Goal: Task Accomplishment & Management: Manage account settings

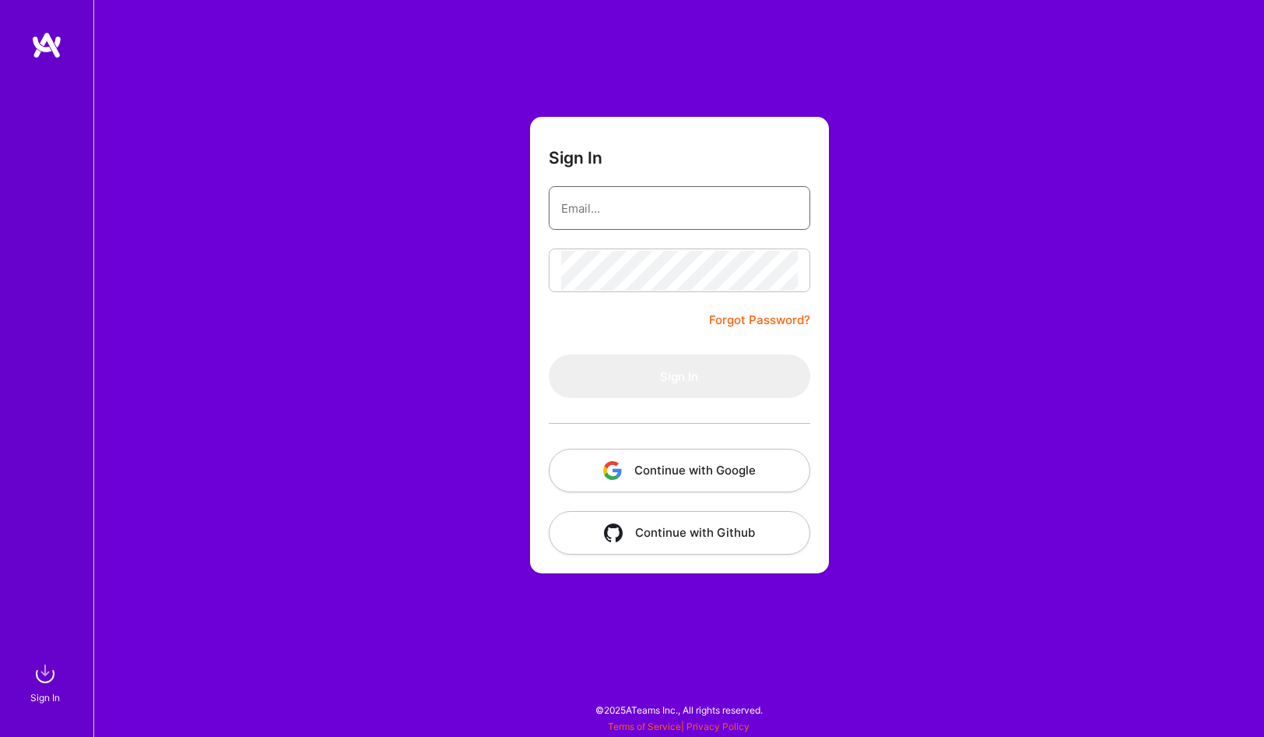
type input "[PERSON_NAME][EMAIL_ADDRESS][DOMAIN_NAME]"
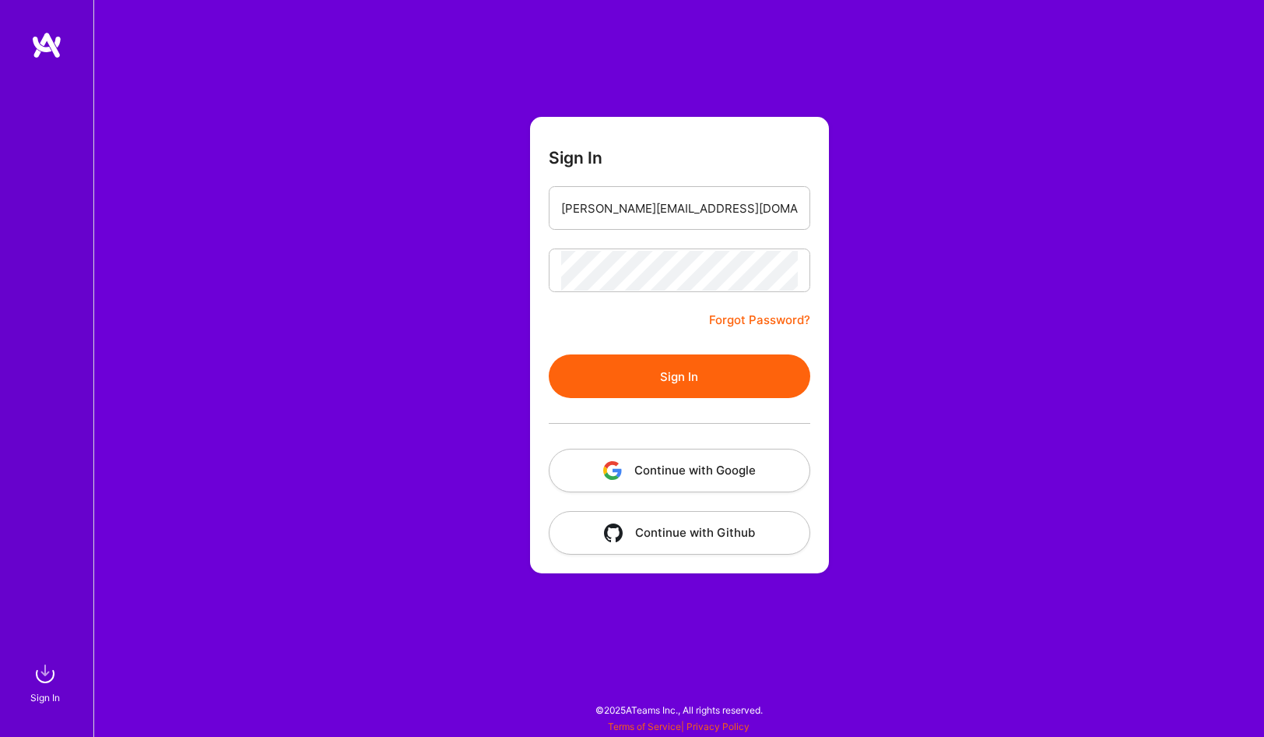
click at [718, 459] on button "Continue with Google" at bounding box center [680, 470] width 262 height 44
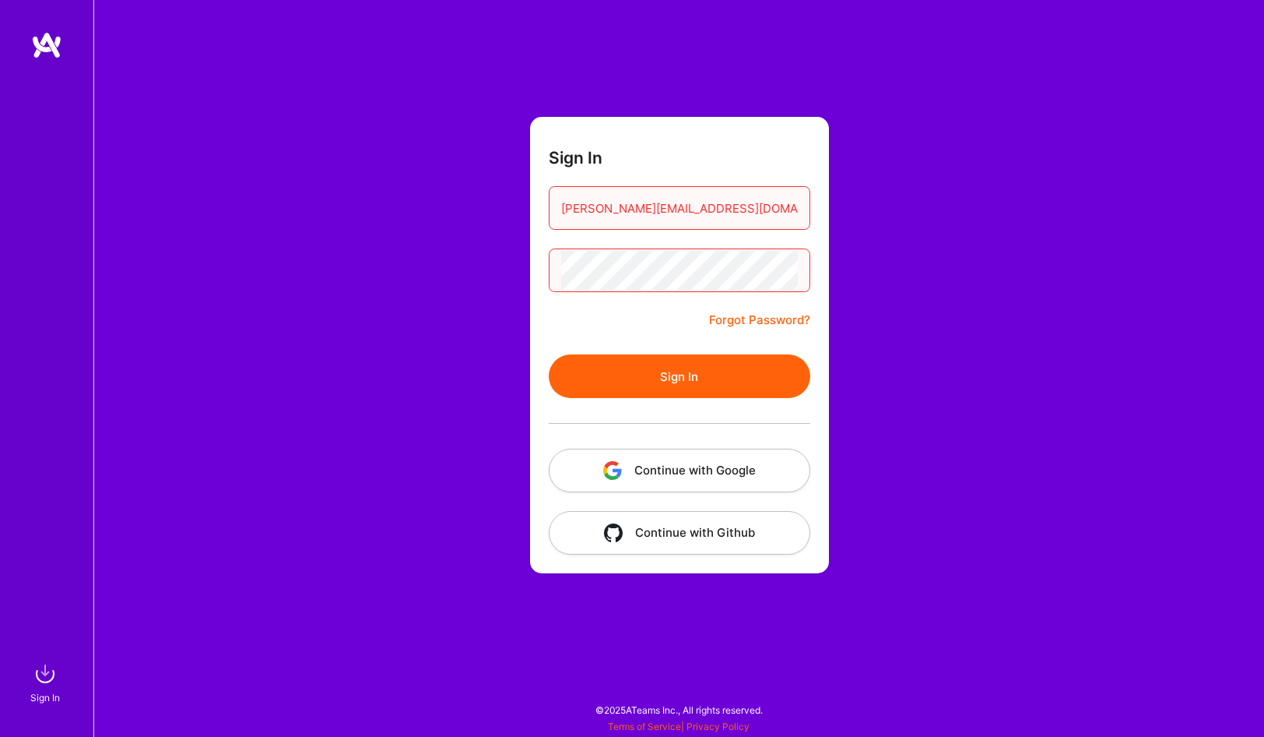
click at [708, 466] on button "Continue with Google" at bounding box center [680, 470] width 262 height 44
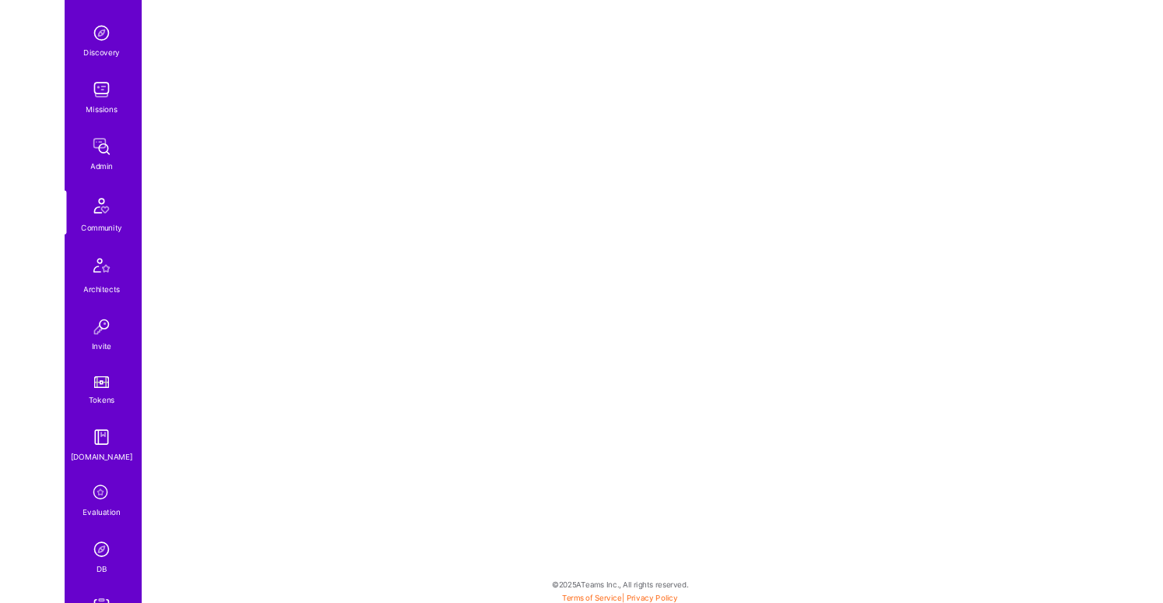
scroll to position [215, 0]
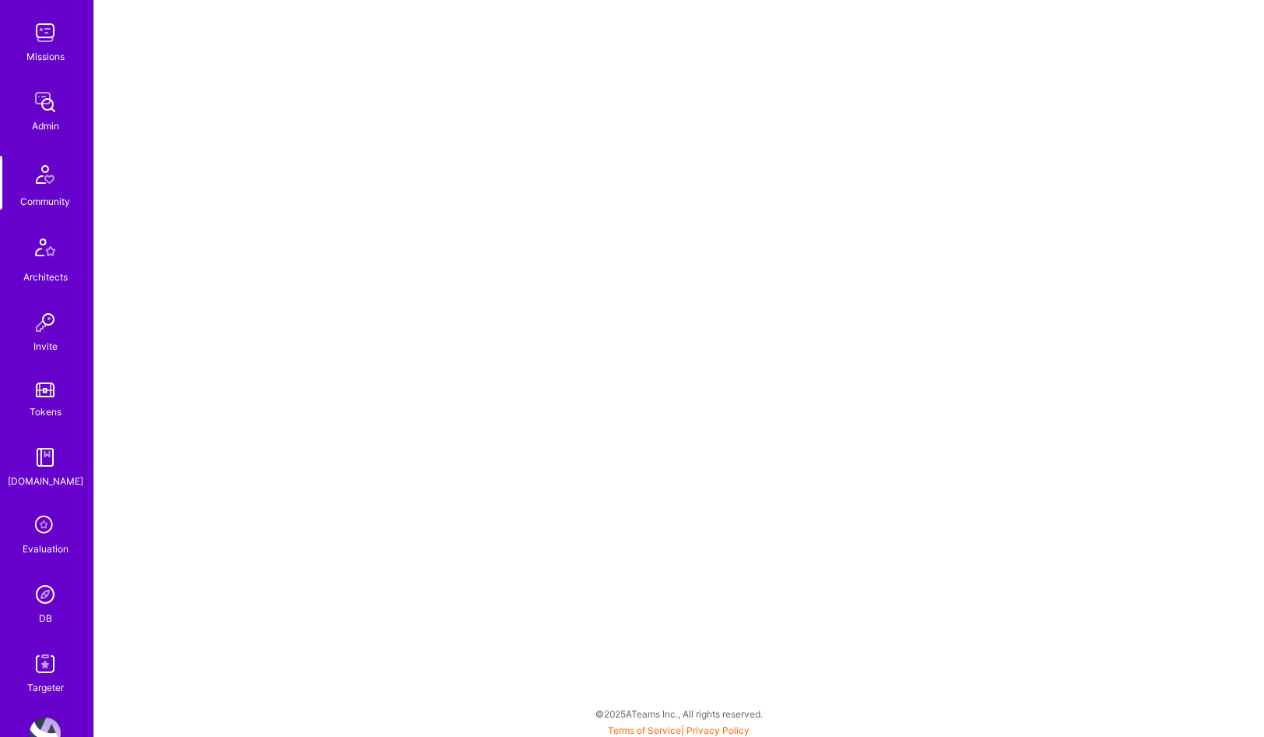
click at [48, 591] on img at bounding box center [45, 593] width 31 height 31
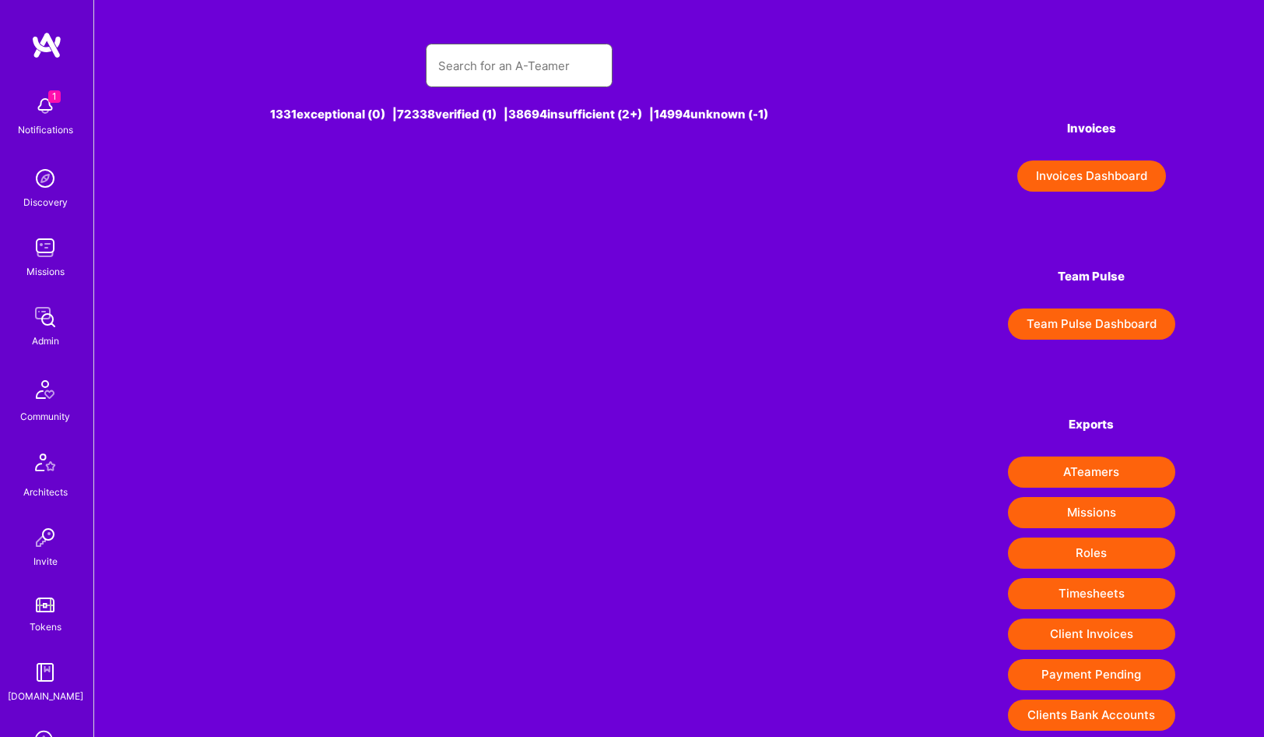
click at [543, 49] on input "text" at bounding box center [519, 66] width 162 height 40
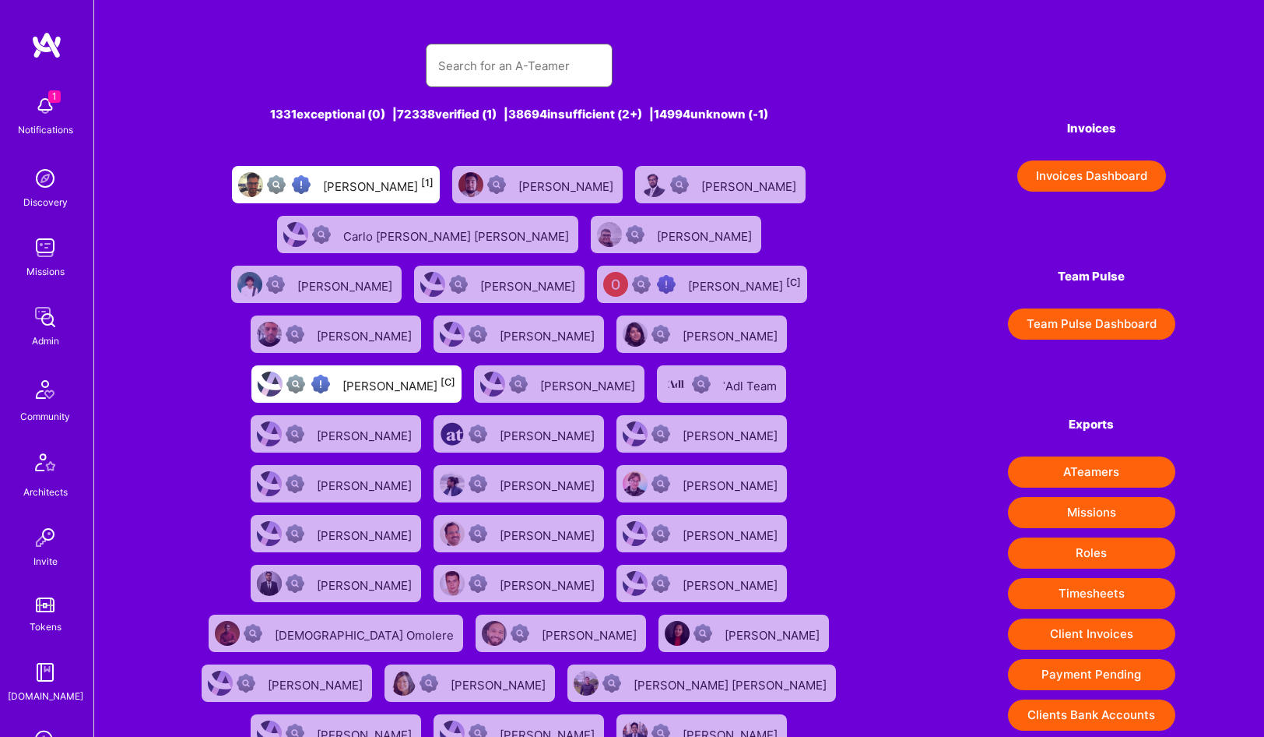
type input "צ"
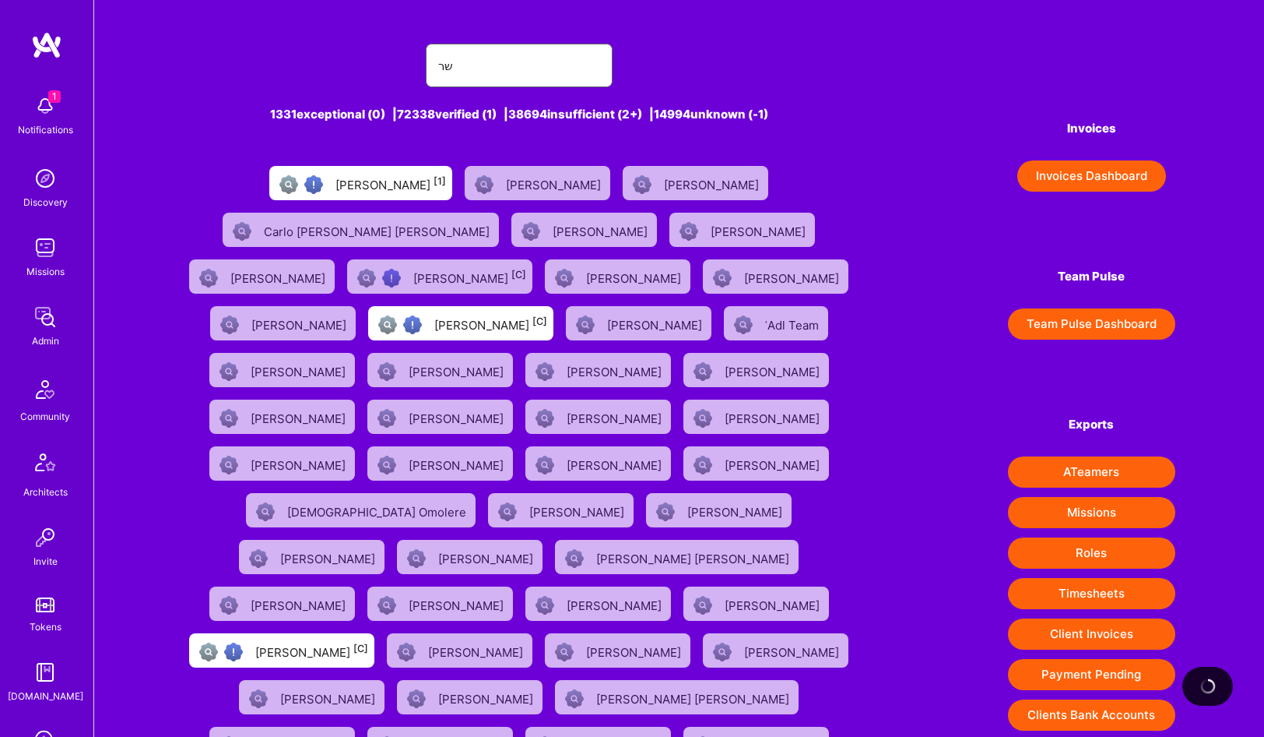
type input "ש"
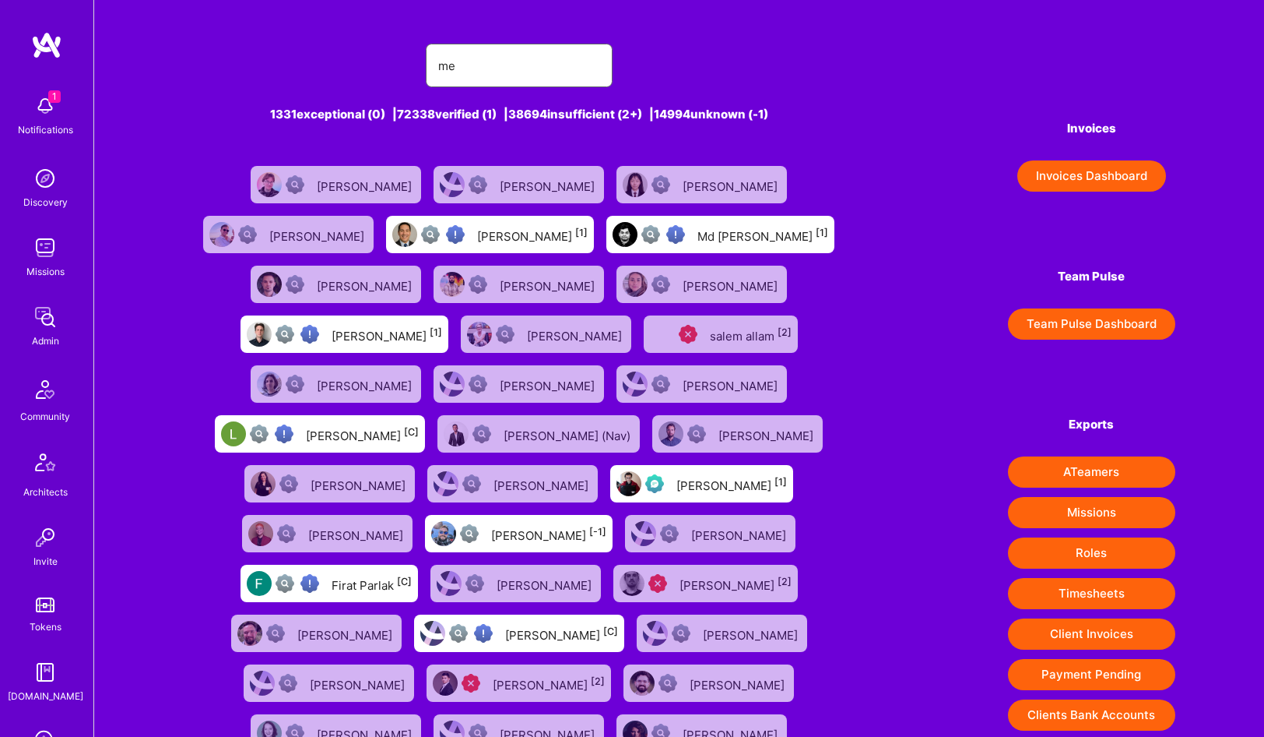
type input "m"
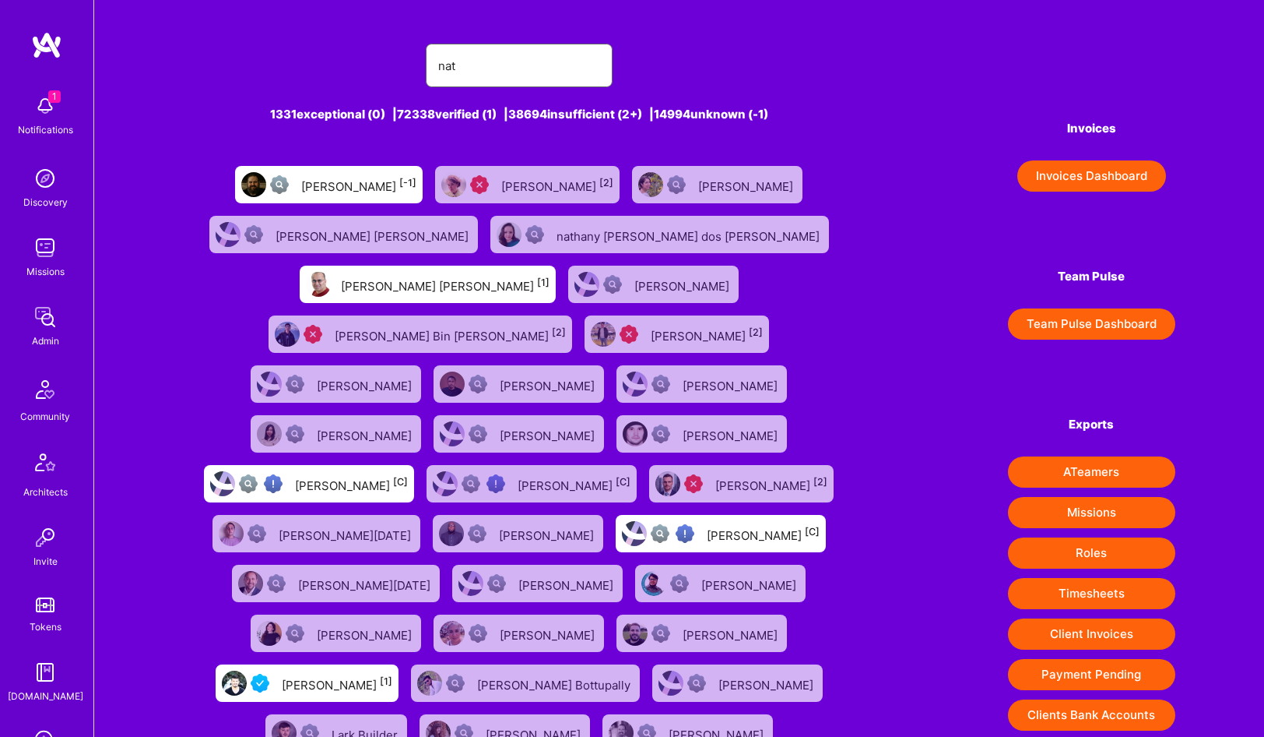
type input "Nathaniel Meron"
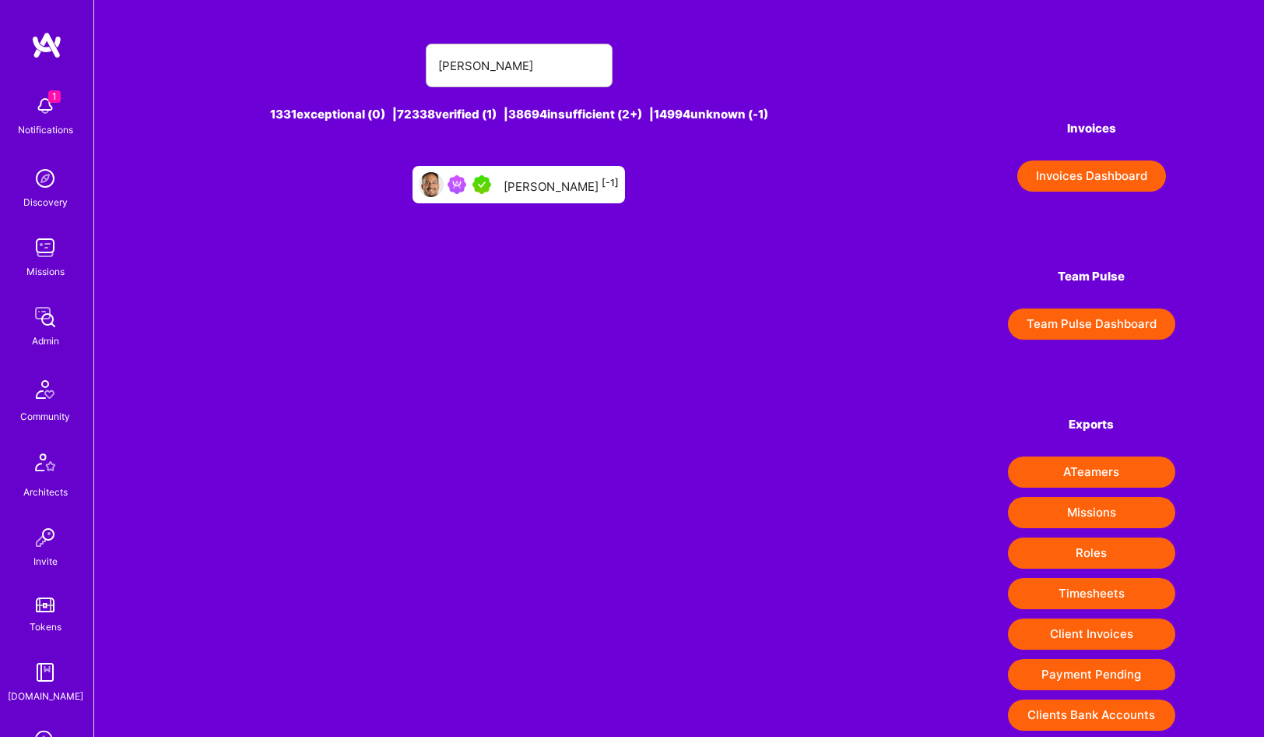
click at [547, 193] on div "Nathaniel Meron [-1]" at bounding box center [561, 184] width 115 height 20
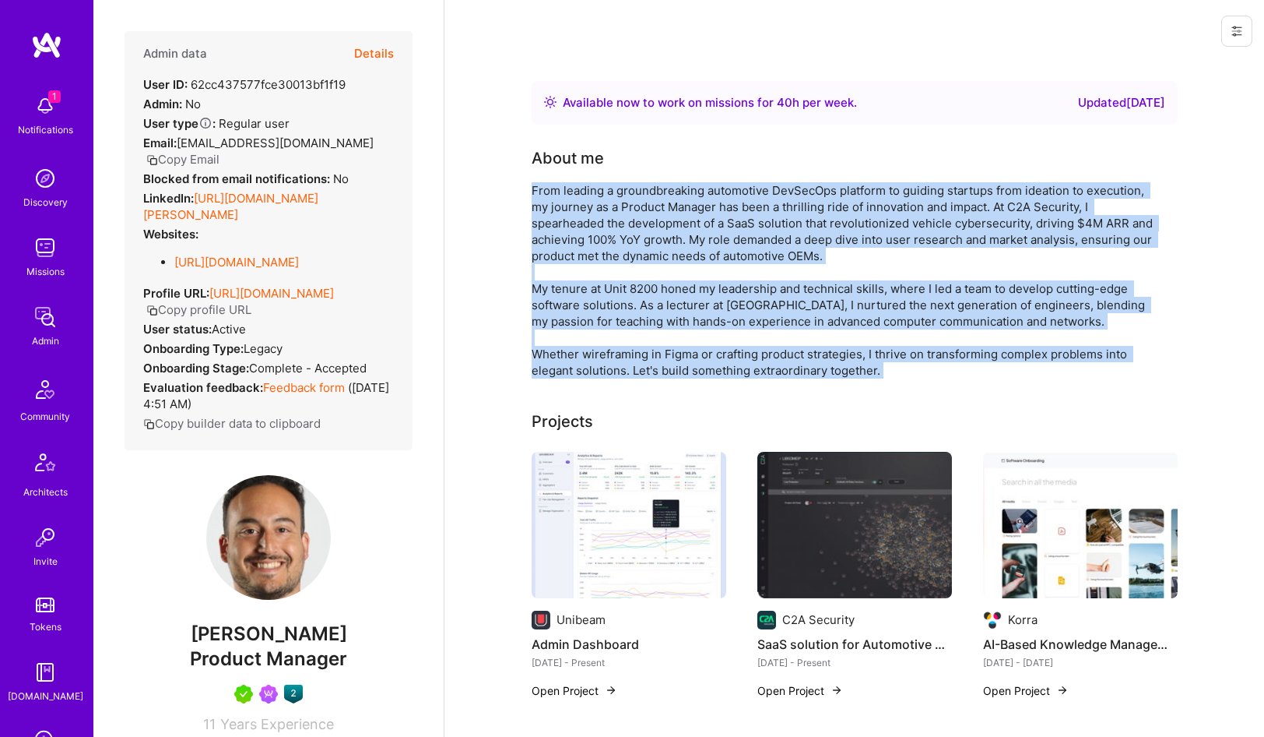
drag, startPoint x: 529, startPoint y: 187, endPoint x: 940, endPoint y: 380, distance: 453.5
copy div "From leading a groundbreaking automotive DevSecOps platform to guiding startups…"
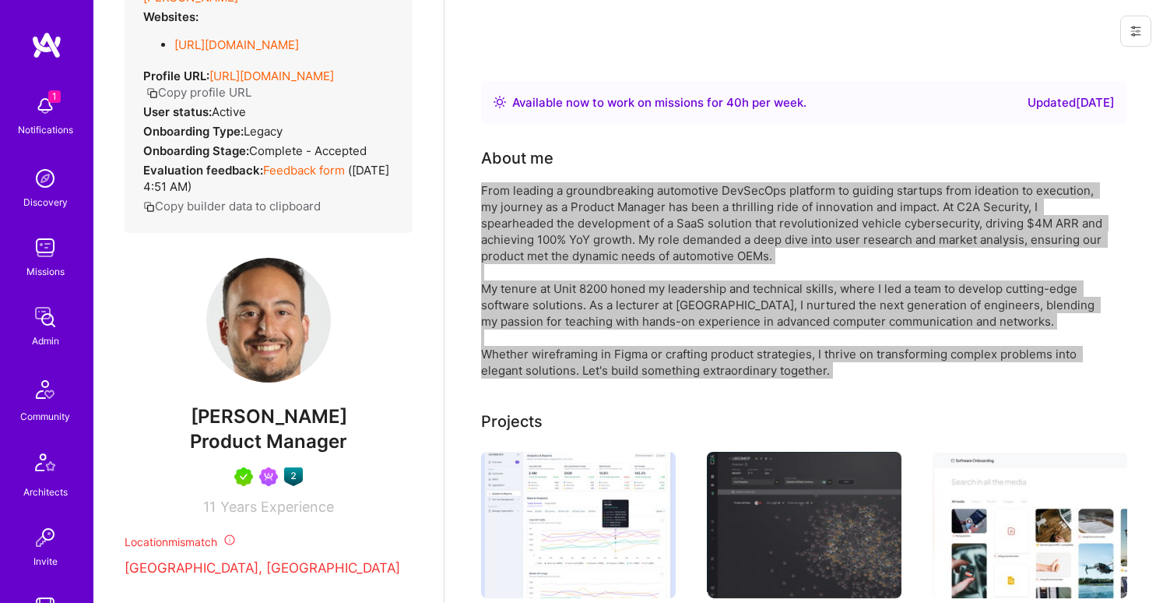
scroll to position [441, 0]
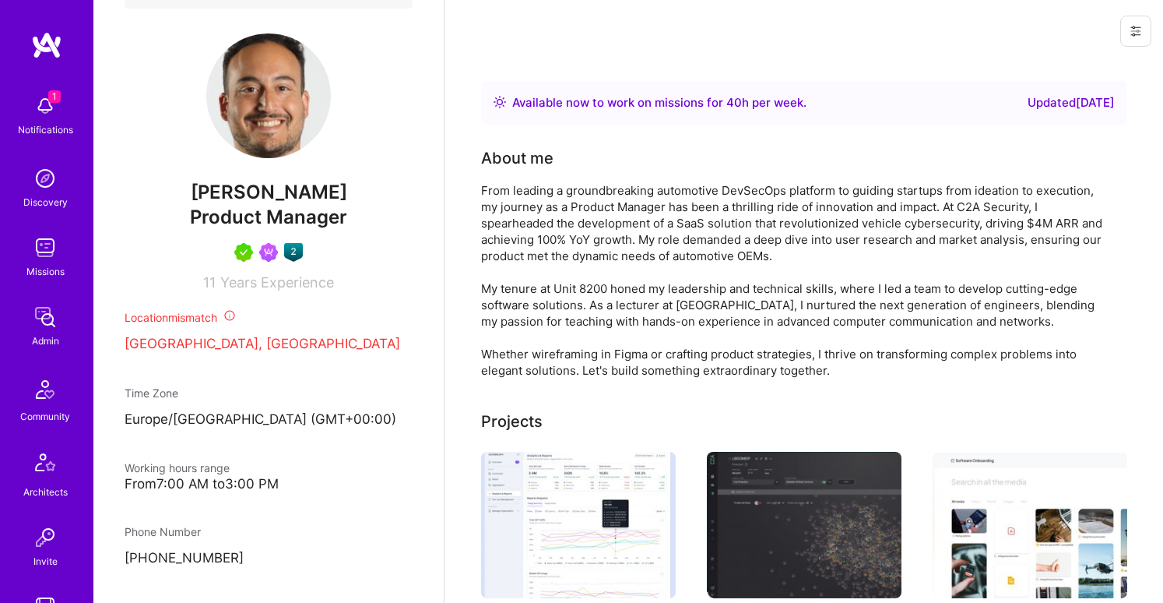
click at [291, 217] on span "Product Manager" at bounding box center [268, 217] width 157 height 23
copy span "Product Manager"
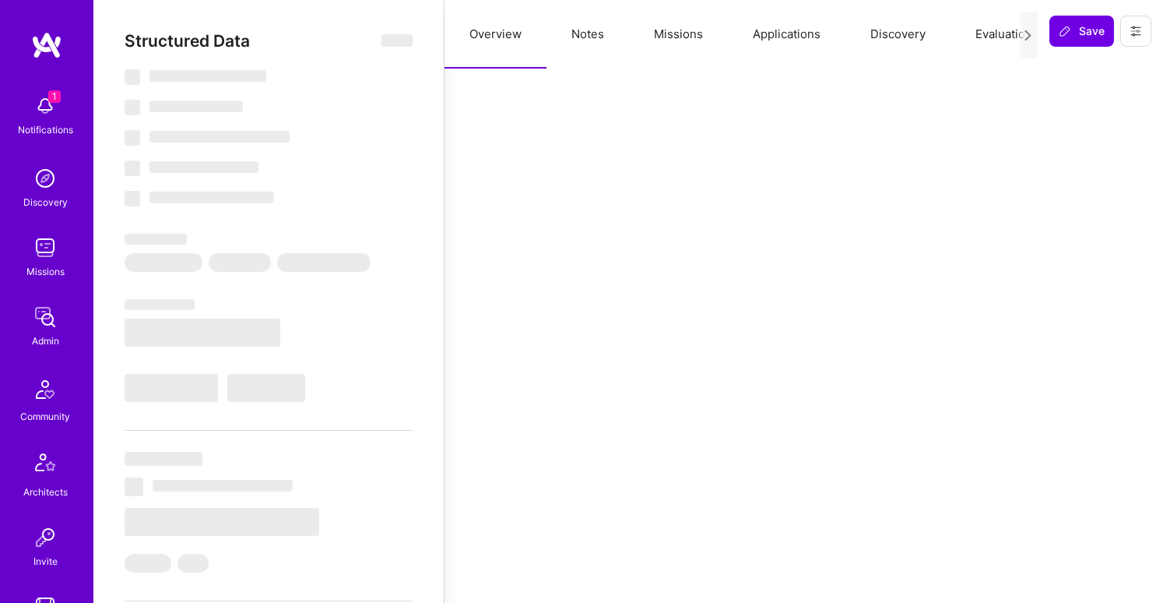
select select "Right Now"
select select "5"
select select "7"
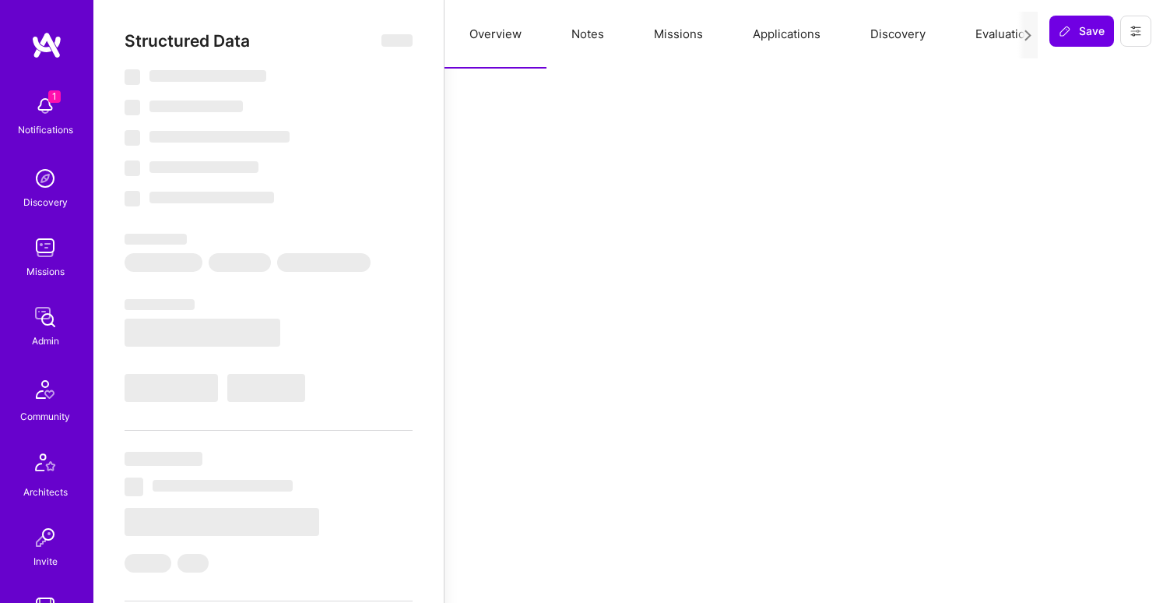
select select "US"
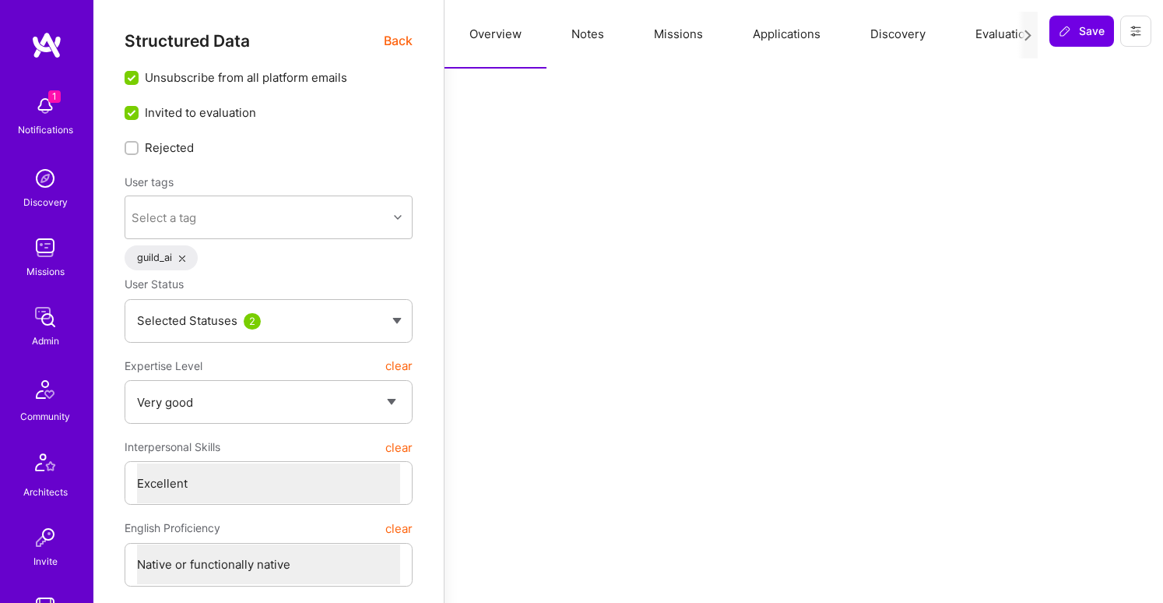
click at [183, 255] on icon at bounding box center [182, 258] width 6 height 6
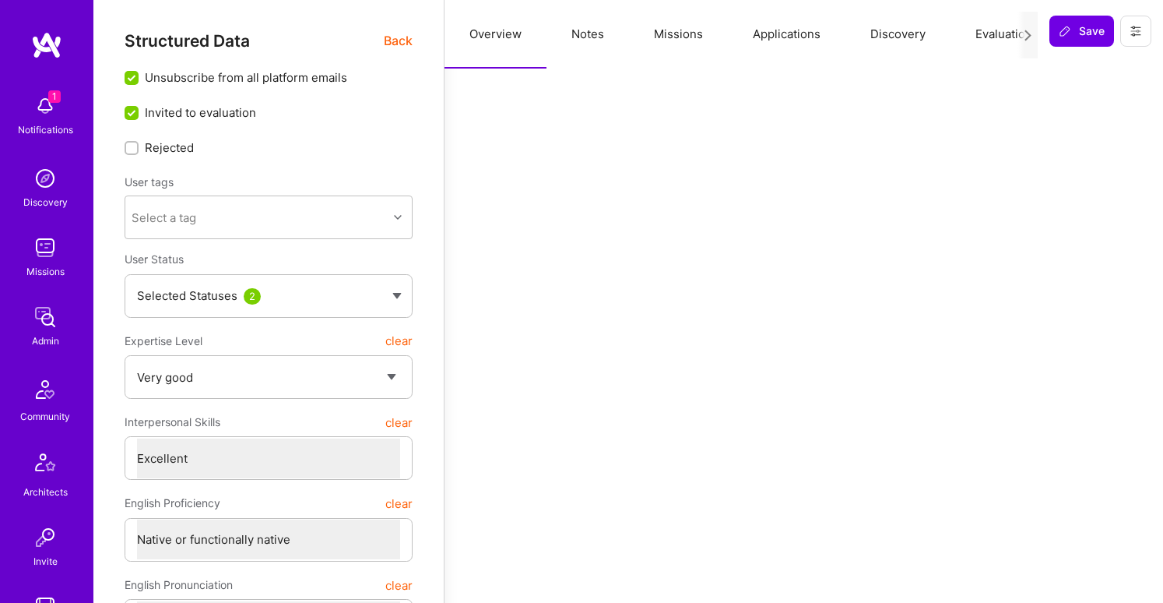
click at [589, 38] on button "Notes" at bounding box center [588, 34] width 83 height 69
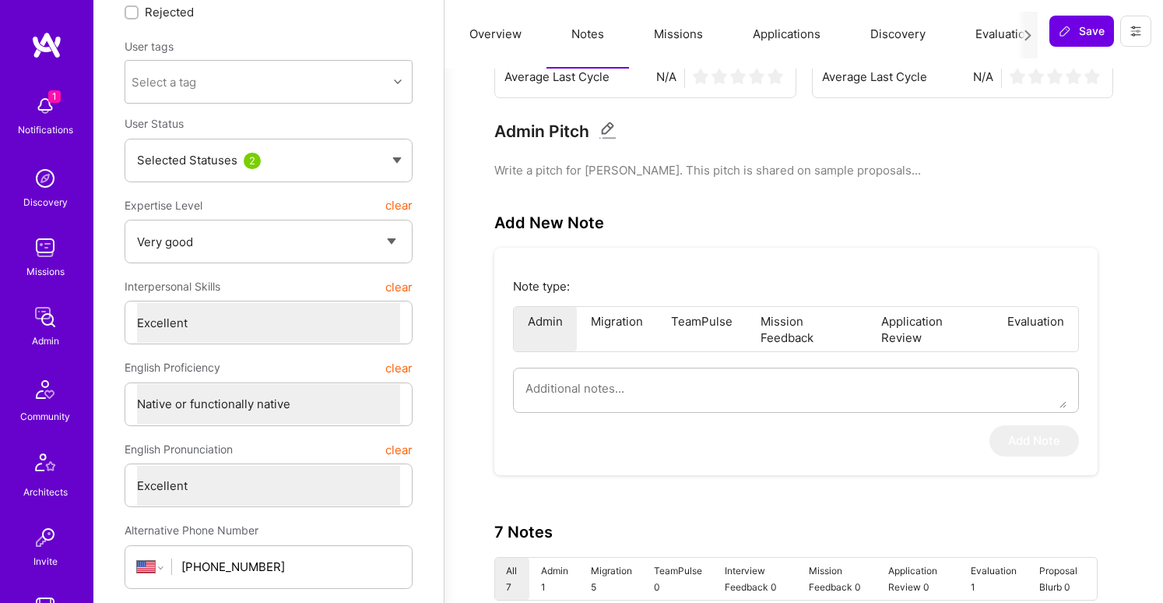
scroll to position [83, 0]
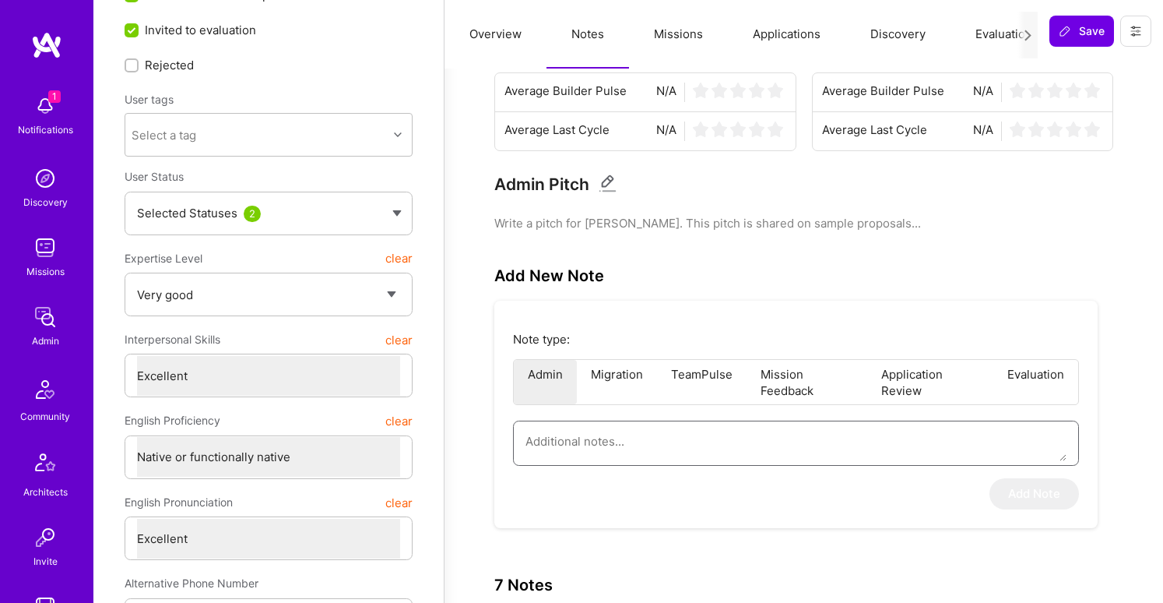
click at [728, 434] on textarea at bounding box center [796, 441] width 541 height 40
paste textarea "Mark Johnson – Requested to leave the AI/ML Guild after starting a new job and …"
type textarea "x"
type textarea "Mark Johnson – Requested to leave the AI/ML Guild after starting a new job and …"
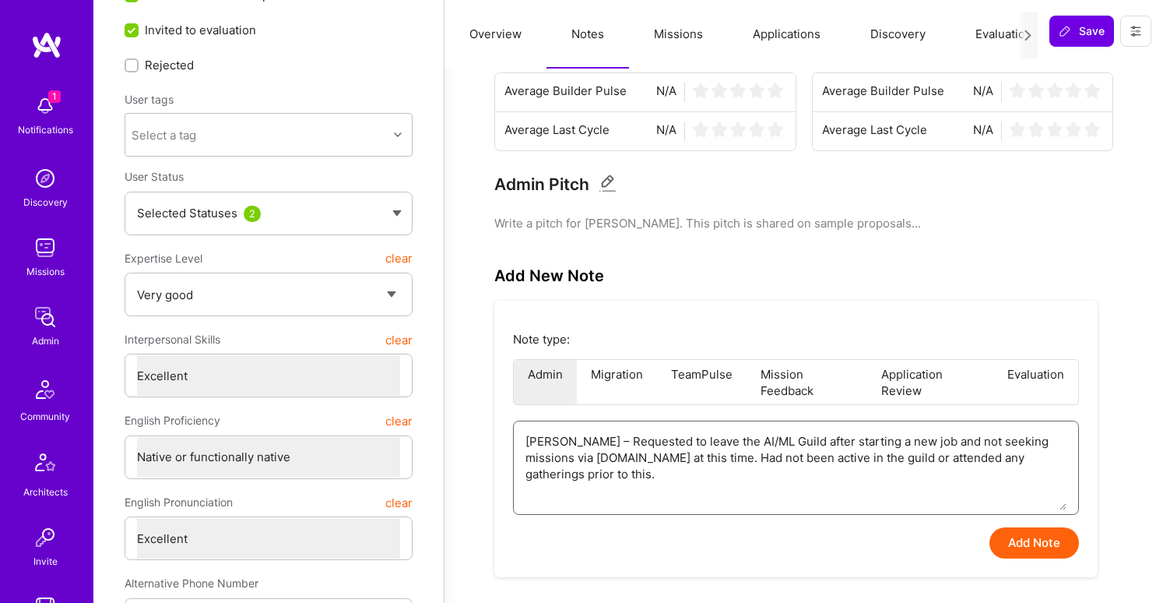
drag, startPoint x: 614, startPoint y: 440, endPoint x: 482, endPoint y: 441, distance: 131.6
type textarea "x"
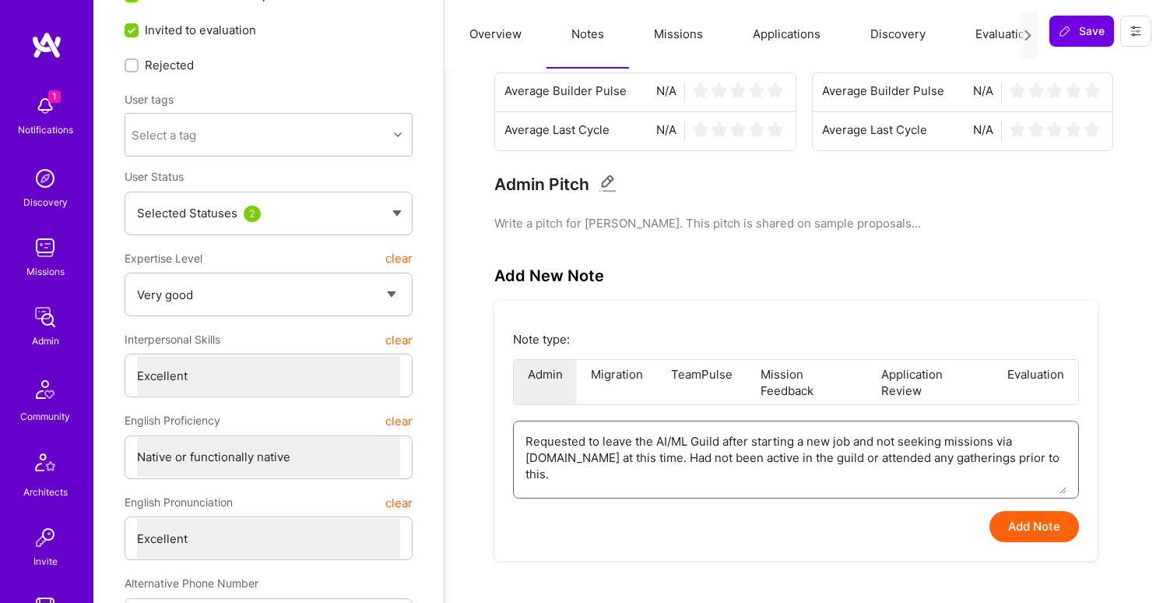
click at [893, 473] on textarea "Requested to leave the AI/ML Guild after starting a new job and not seeking mis…" at bounding box center [796, 457] width 541 height 72
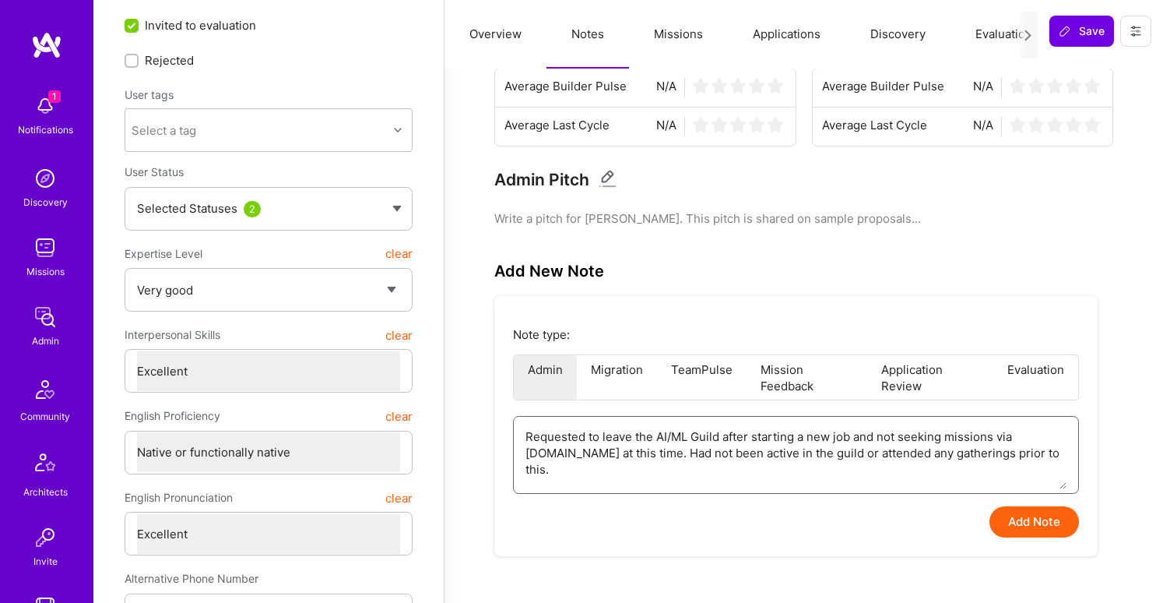
type textarea "Requested to leave the AI/ML Guild after starting a new job and not seeking mis…"
click at [1017, 519] on button "Add Note" at bounding box center [1035, 521] width 90 height 31
type textarea "x"
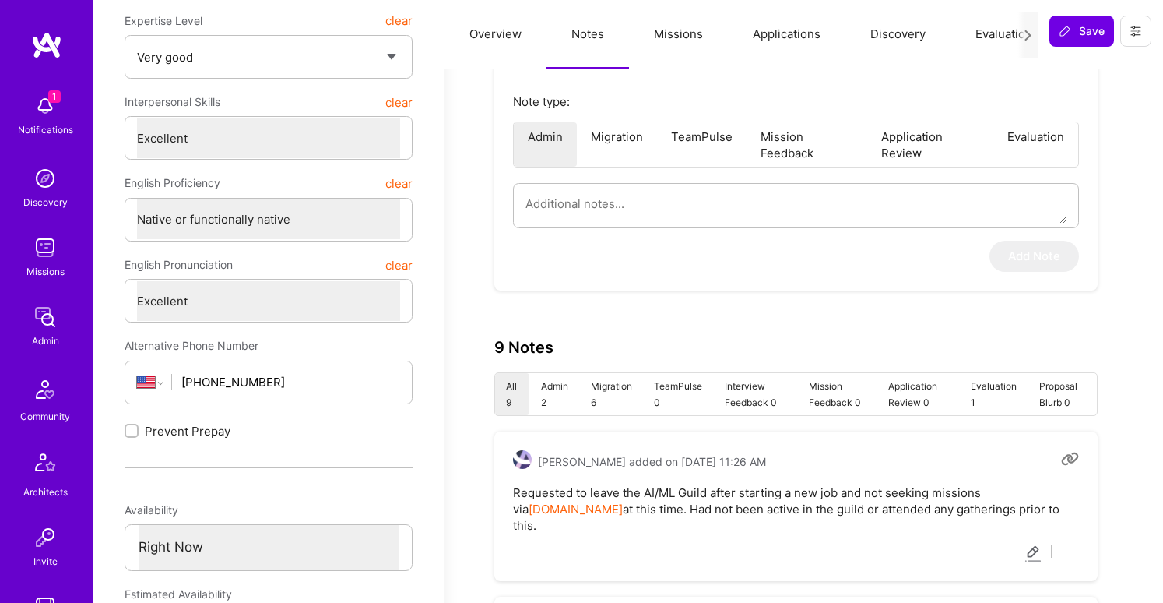
scroll to position [345, 0]
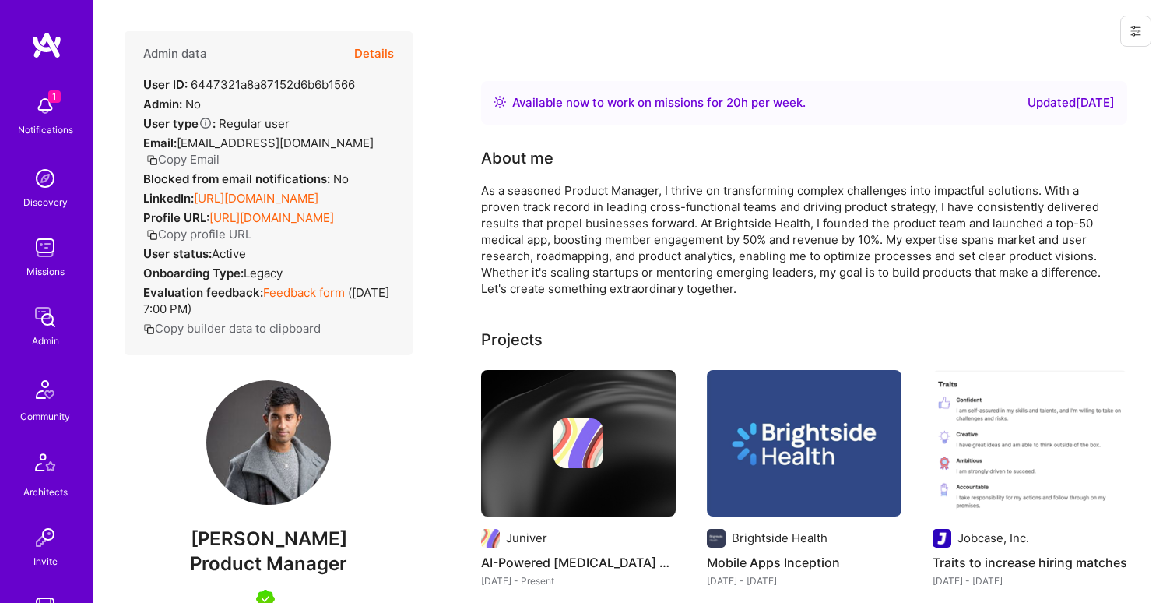
click at [371, 56] on button "Details" at bounding box center [374, 53] width 40 height 45
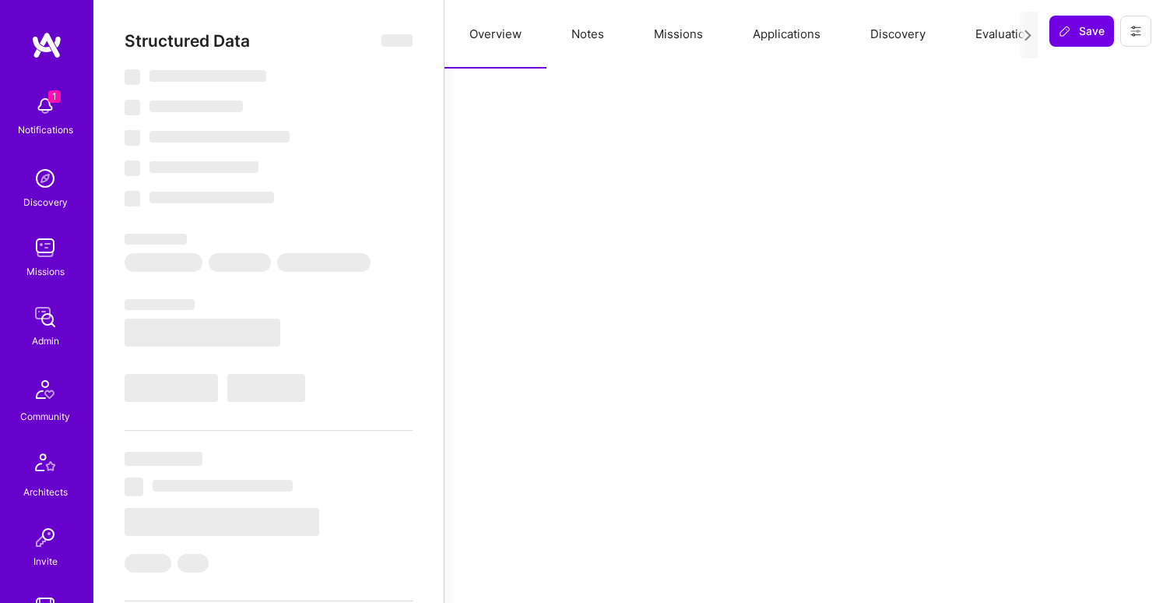
click at [585, 34] on button "Notes" at bounding box center [588, 34] width 83 height 69
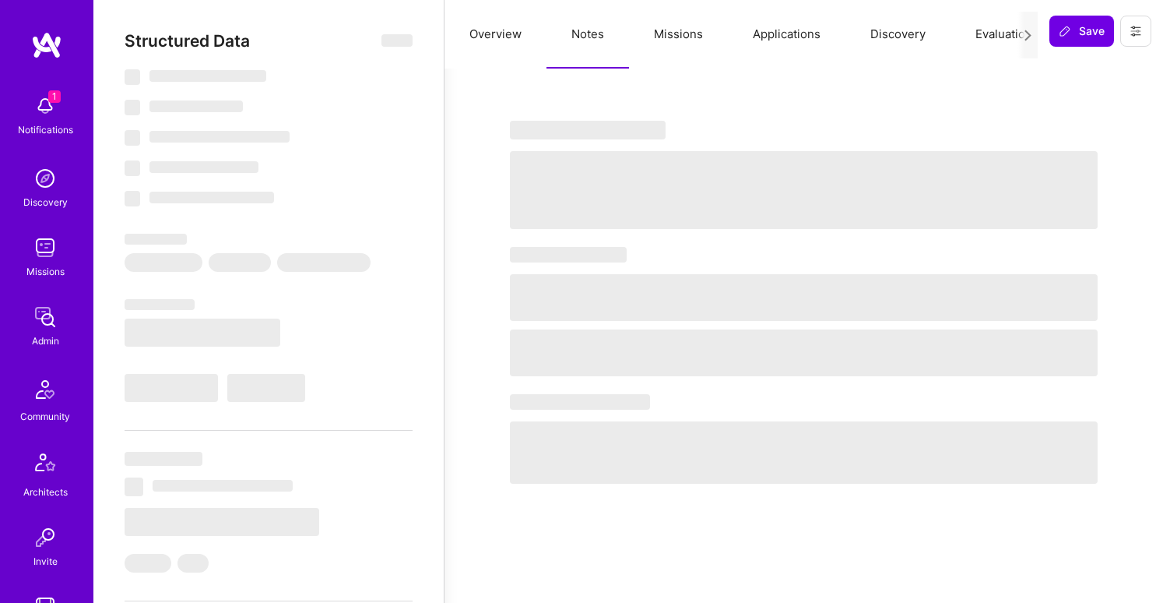
select select "Right Now"
select select "5"
select select "7"
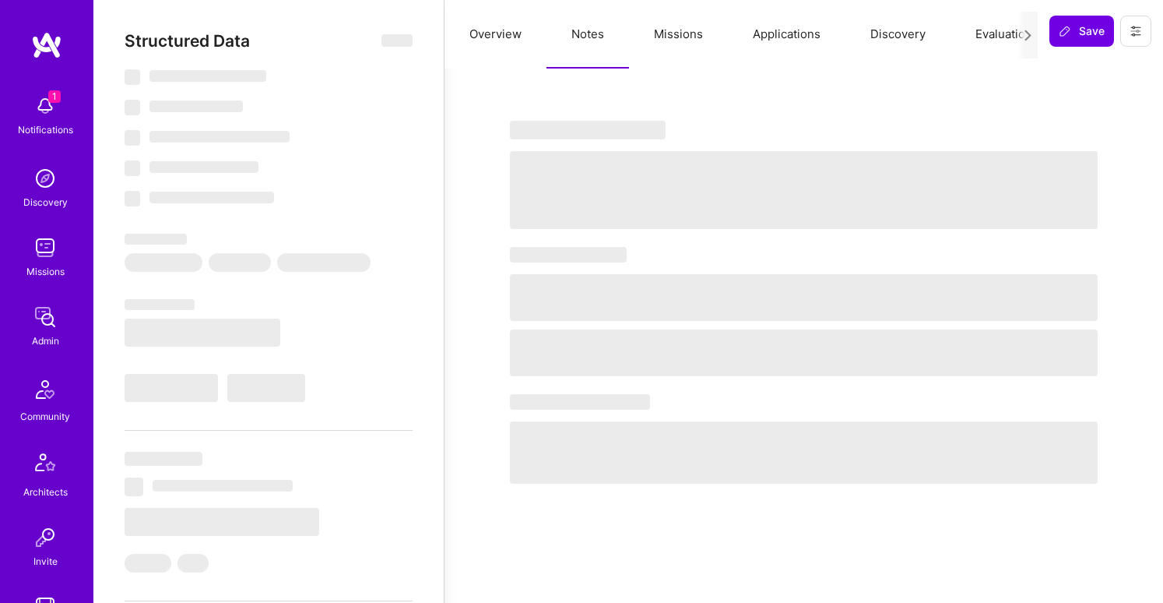
select select "US"
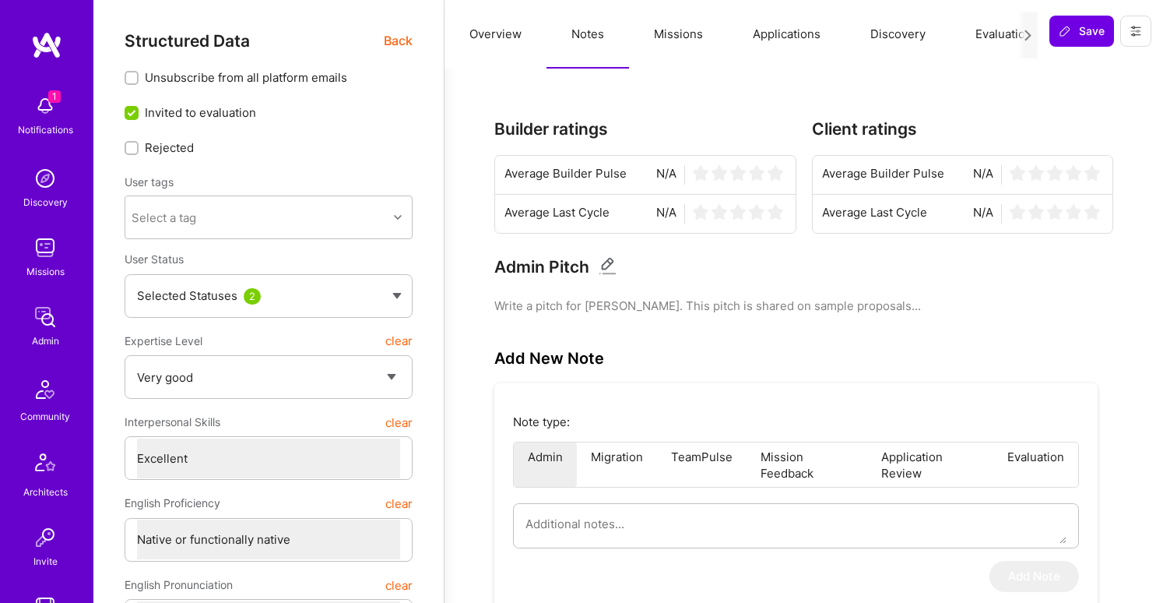
click at [406, 44] on span "Back" at bounding box center [398, 40] width 29 height 19
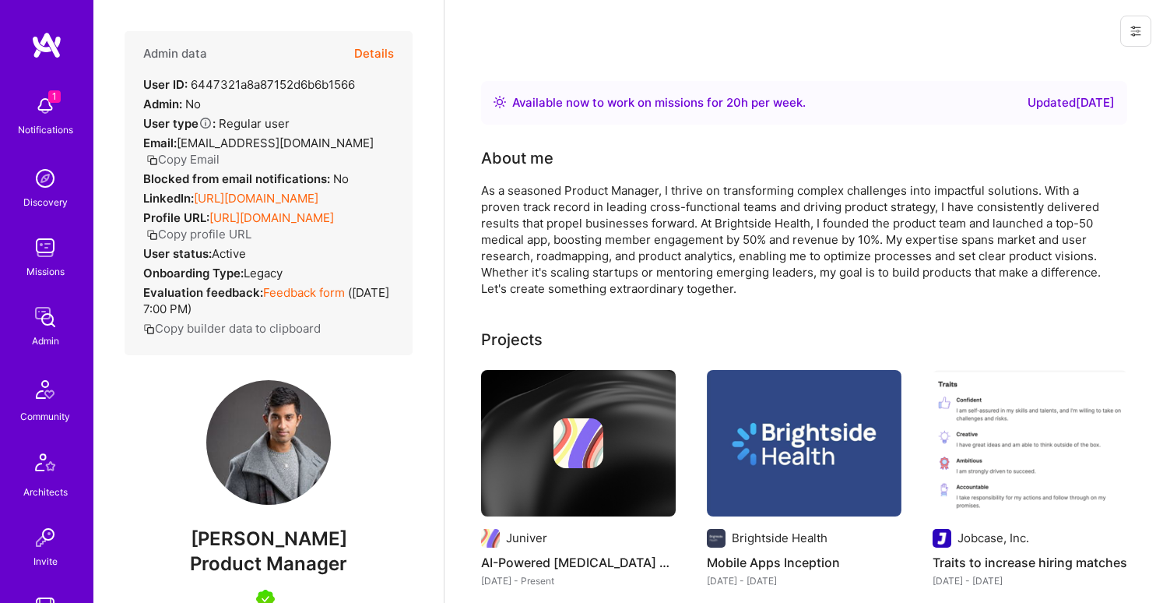
click at [261, 536] on span "Nihar Suthar" at bounding box center [269, 538] width 288 height 23
copy span "Nihar Suthar"
click at [220, 151] on button "Copy Email" at bounding box center [182, 159] width 73 height 16
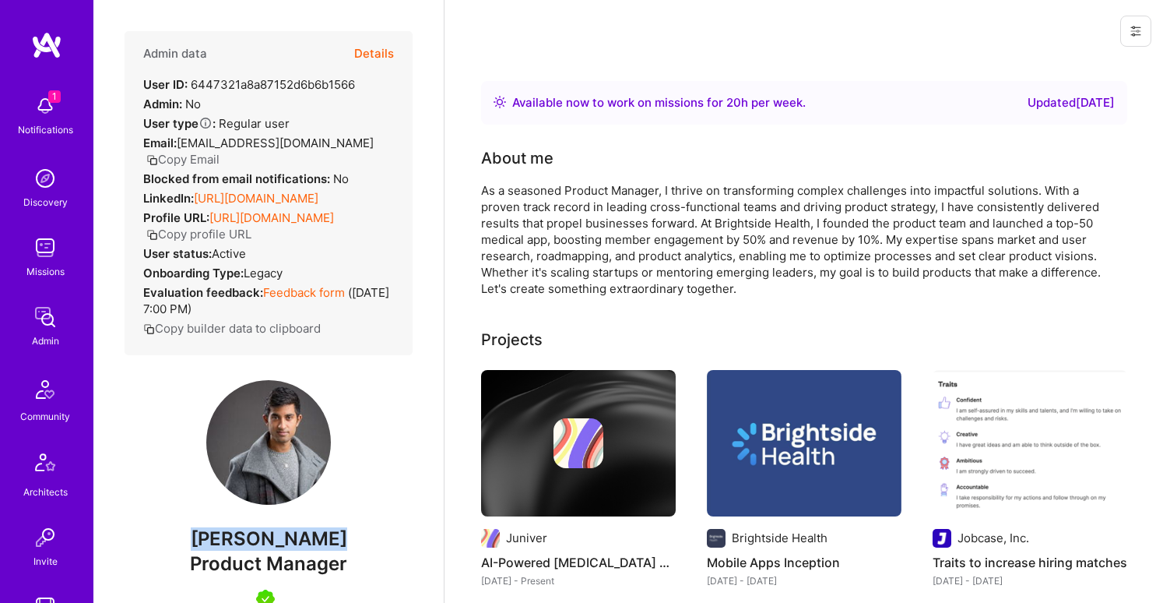
click at [220, 151] on button "Copy Email" at bounding box center [182, 159] width 73 height 16
click at [320, 564] on span "Product Manager" at bounding box center [268, 563] width 157 height 23
copy span "Product Manager"
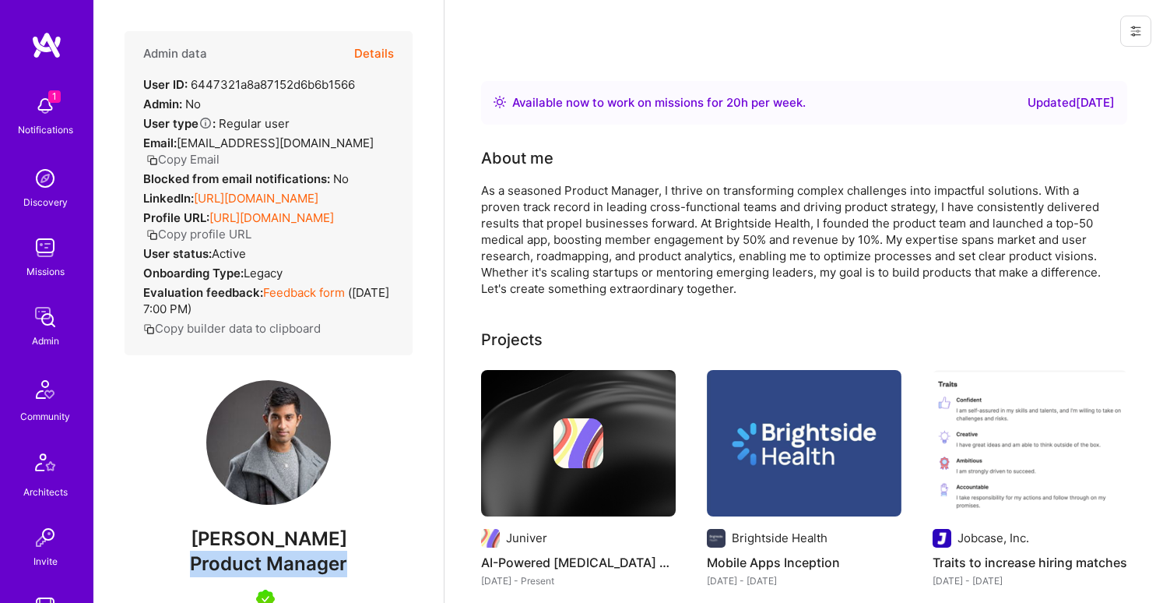
click at [378, 52] on button "Details" at bounding box center [374, 53] width 40 height 45
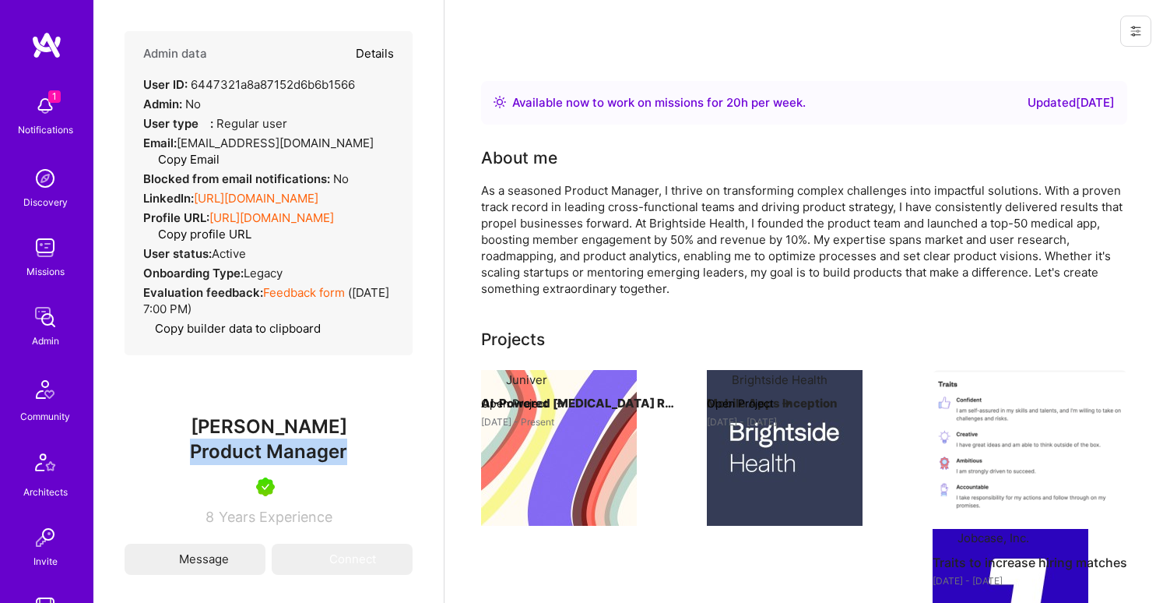
type textarea "x"
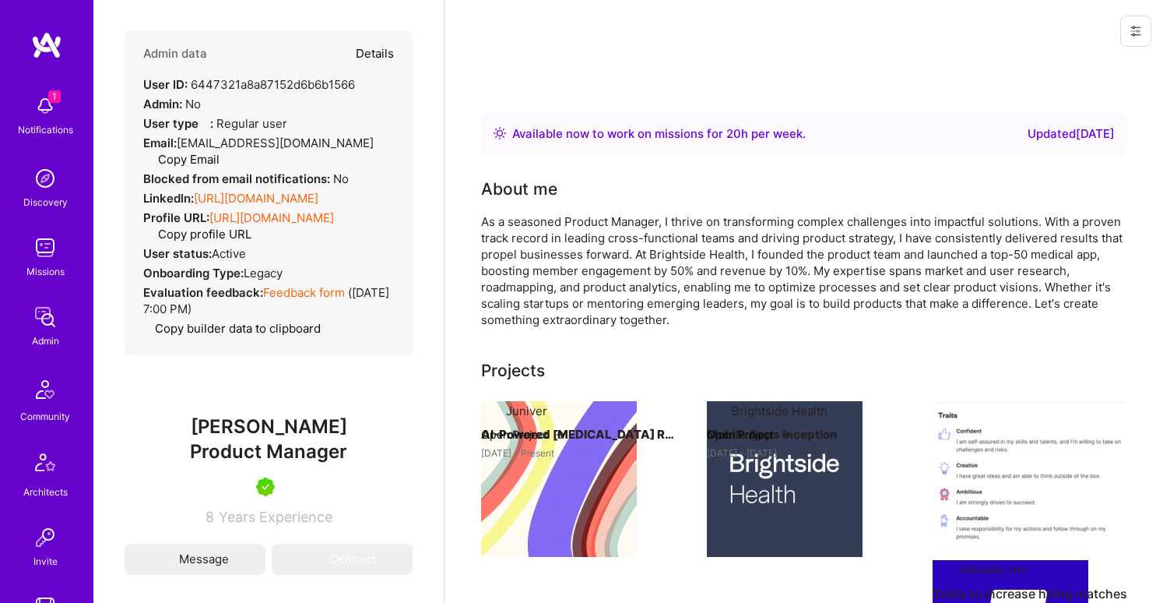
select select "5"
select select "7"
select select "US"
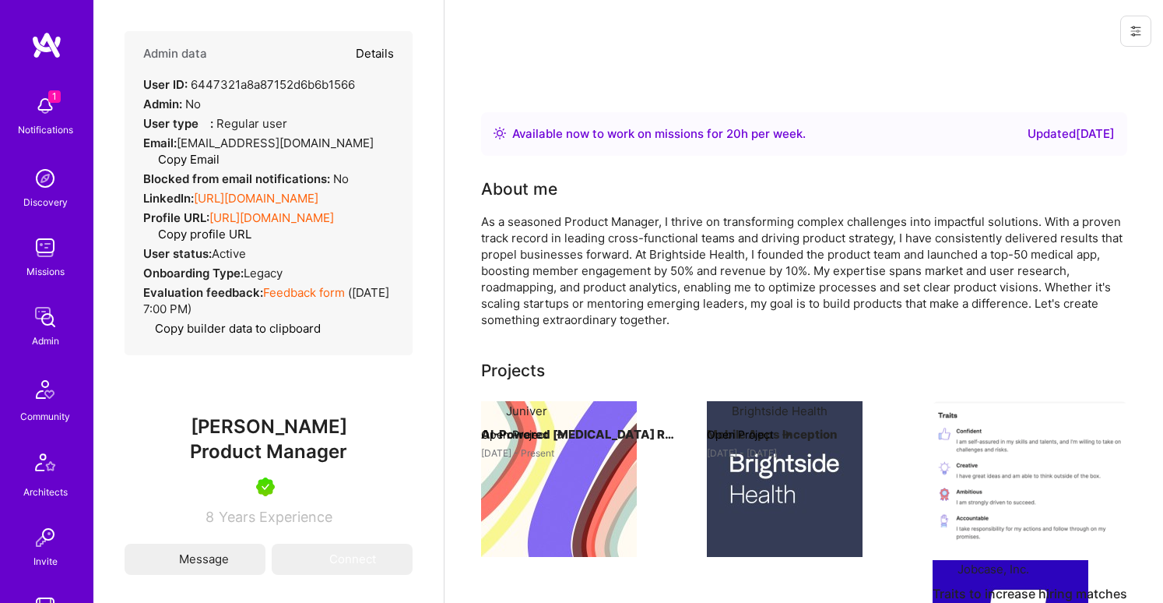
select select "Right Now"
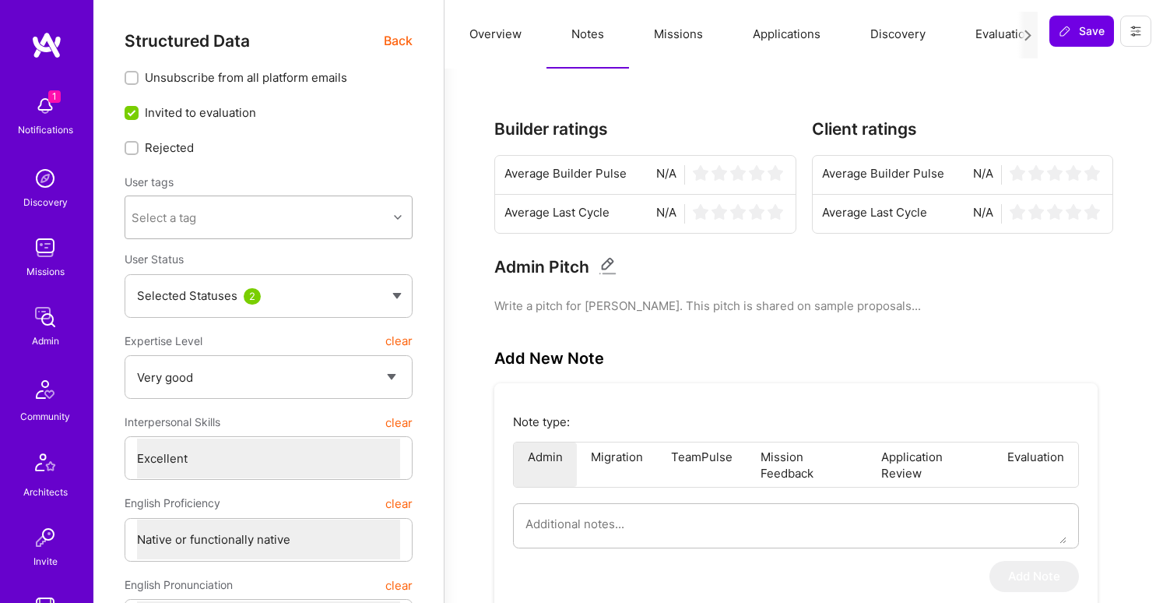
click at [255, 216] on div "Select a tag" at bounding box center [256, 217] width 262 height 31
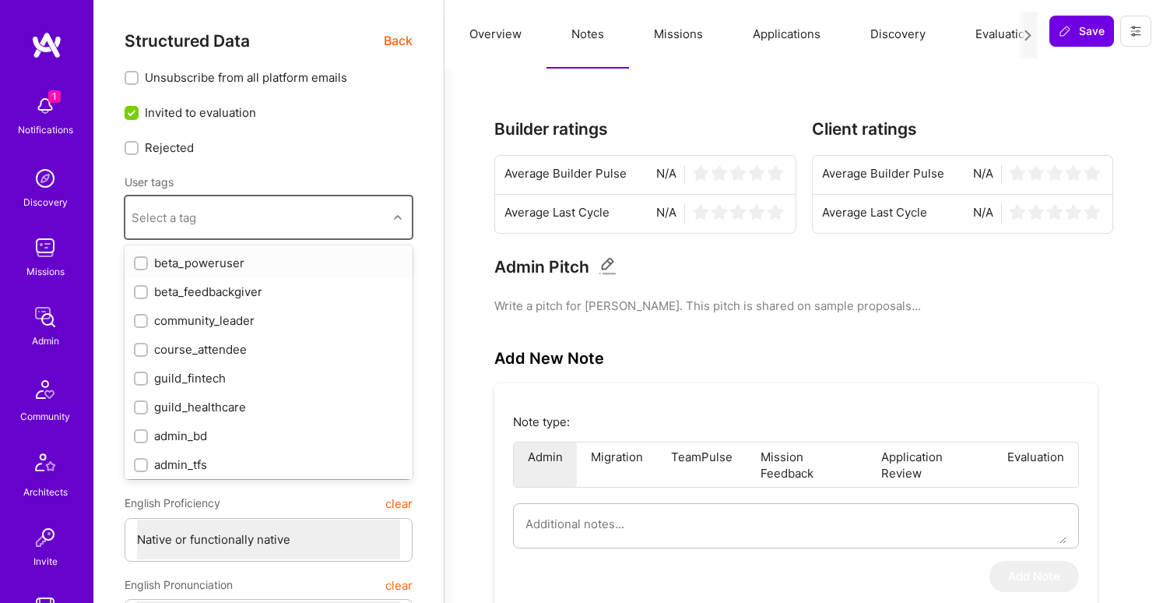
type textarea "x"
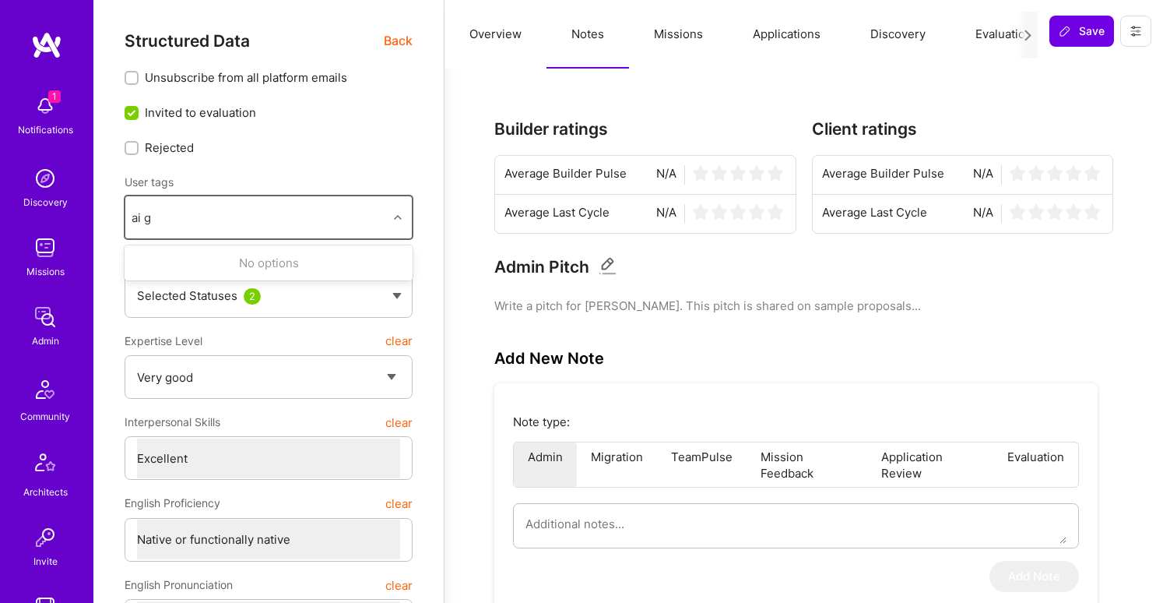
type input "ai"
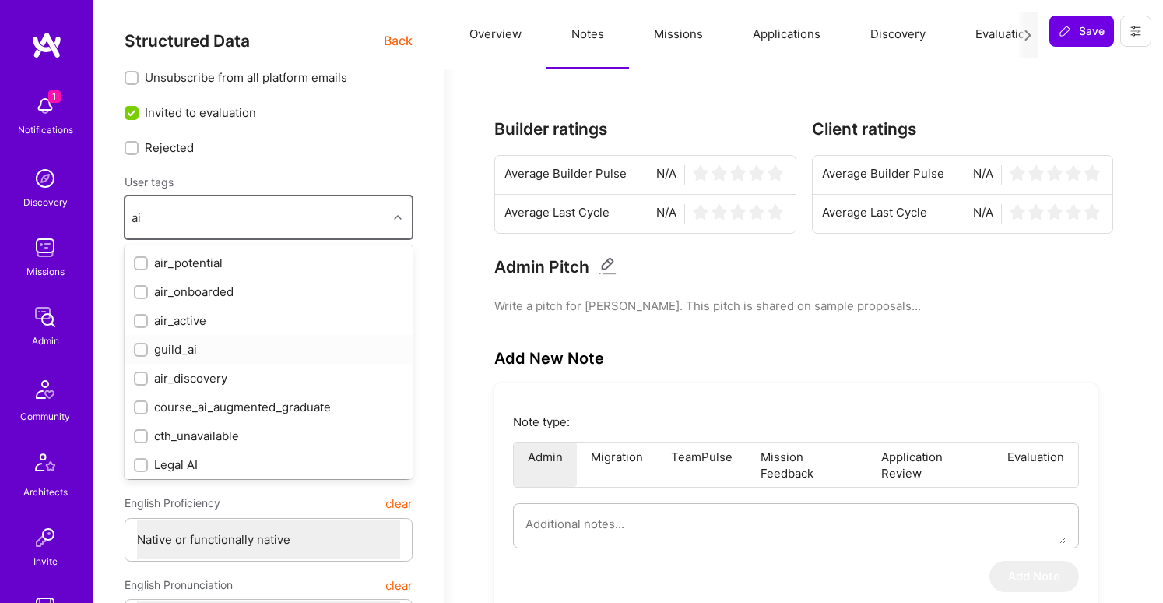
click at [248, 353] on div "guild_ai" at bounding box center [268, 349] width 269 height 16
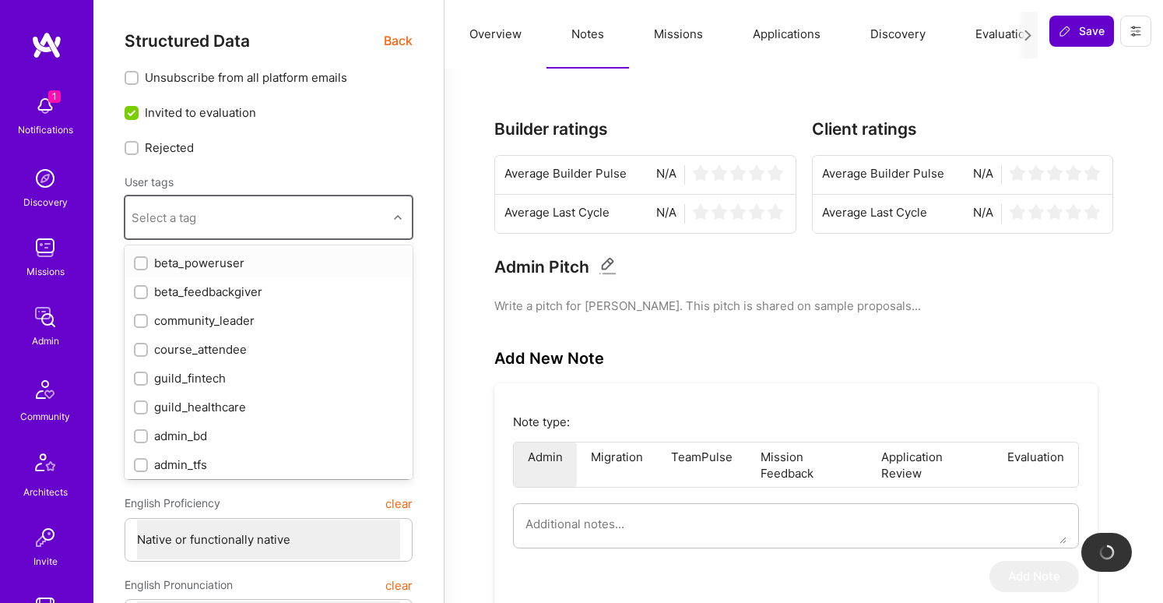
checkbox input "true"
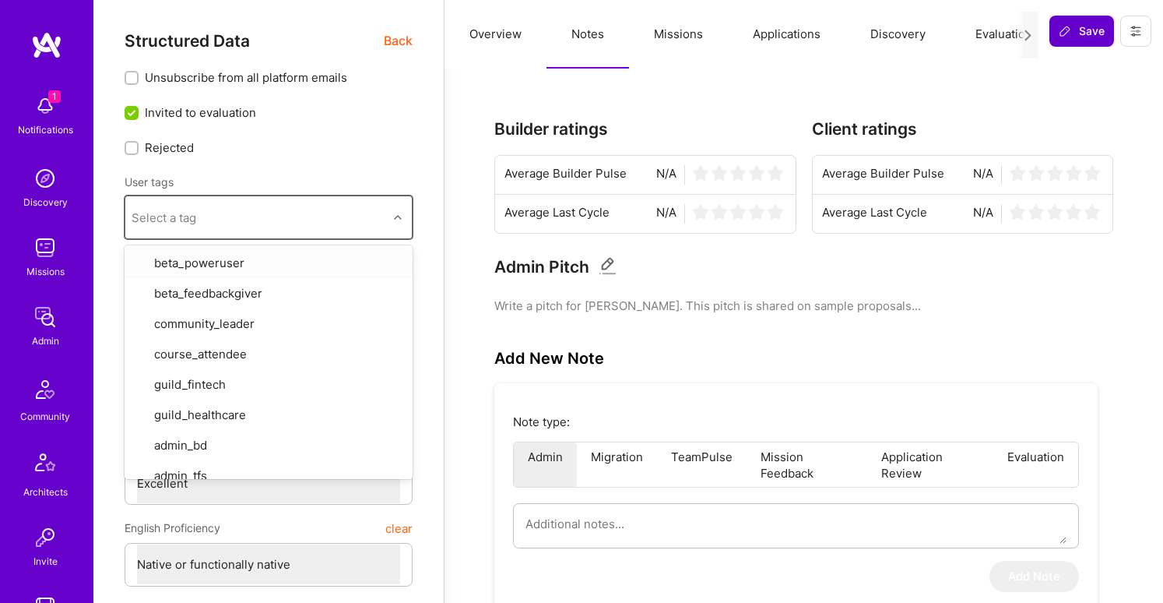
click at [1084, 32] on span "Save" at bounding box center [1082, 31] width 46 height 16
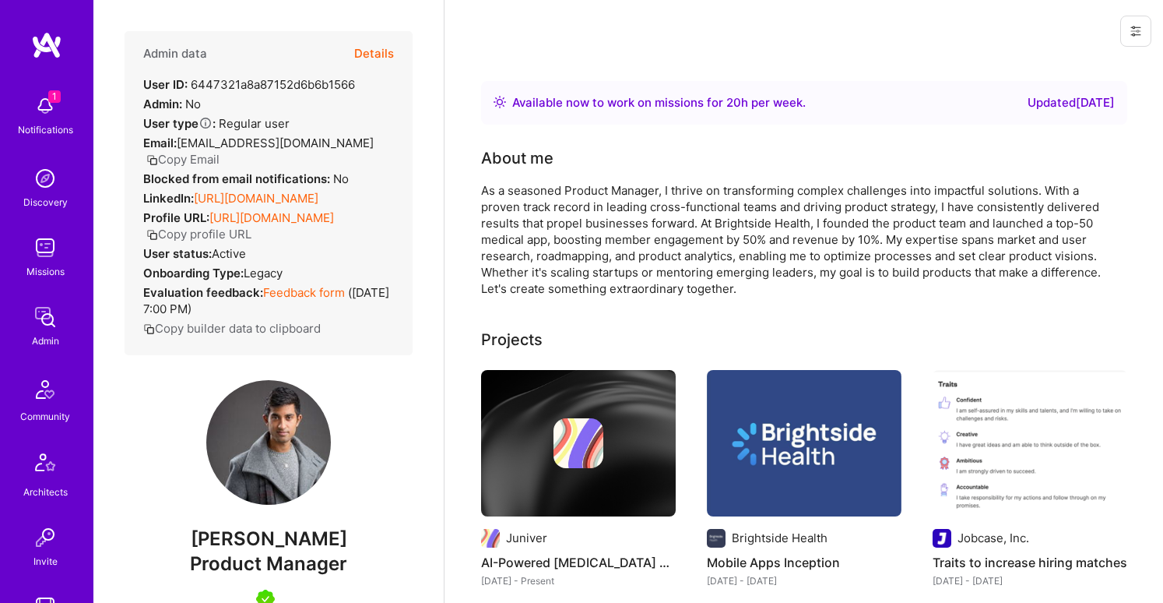
click at [220, 151] on button "Copy Email" at bounding box center [182, 159] width 73 height 16
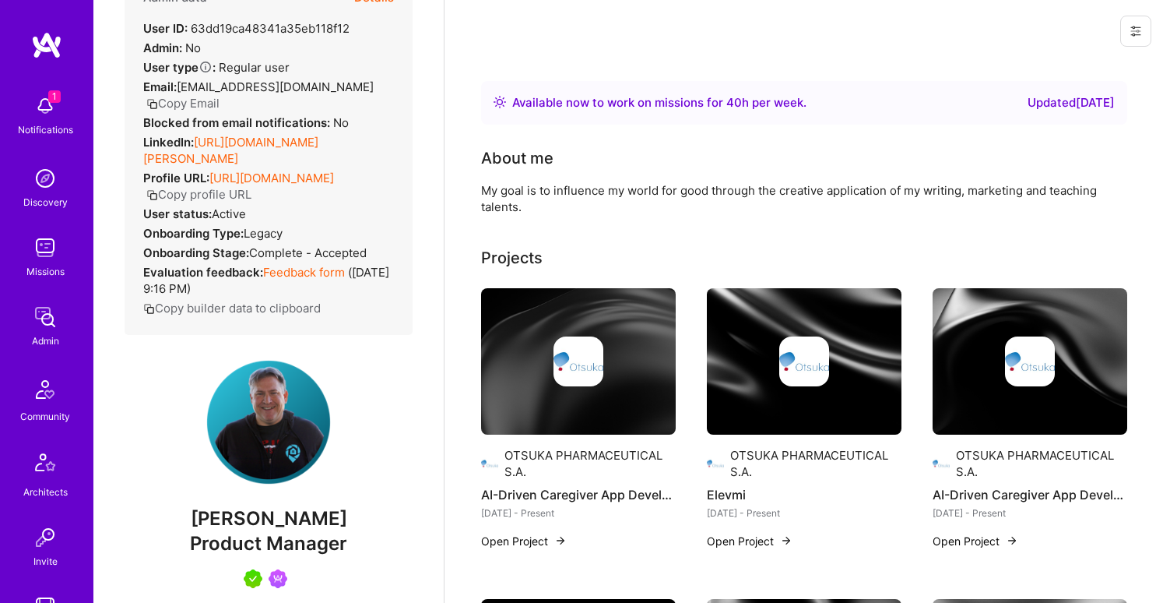
scroll to position [80, 0]
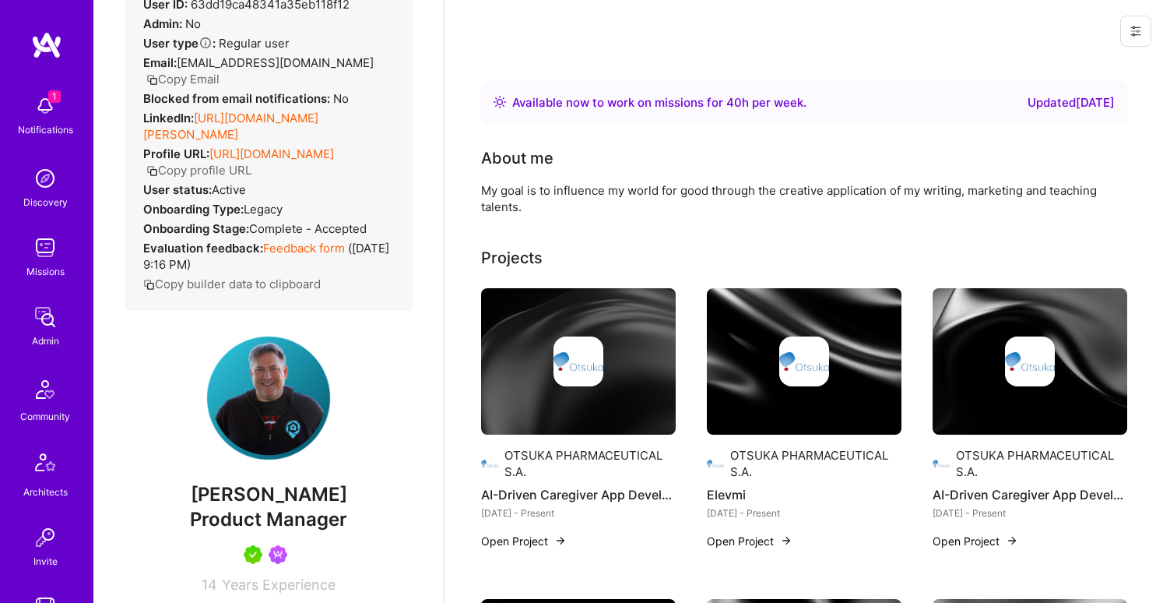
click at [258, 492] on span "Nate Dunlevy" at bounding box center [269, 494] width 288 height 23
copy span "Nate Dunlevy"
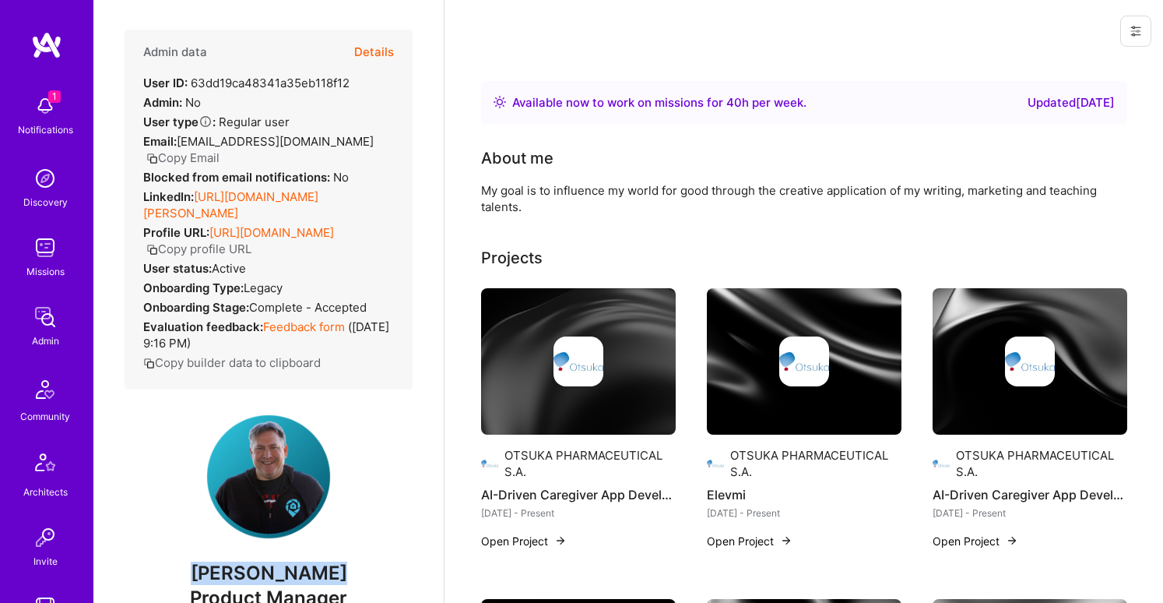
scroll to position [0, 0]
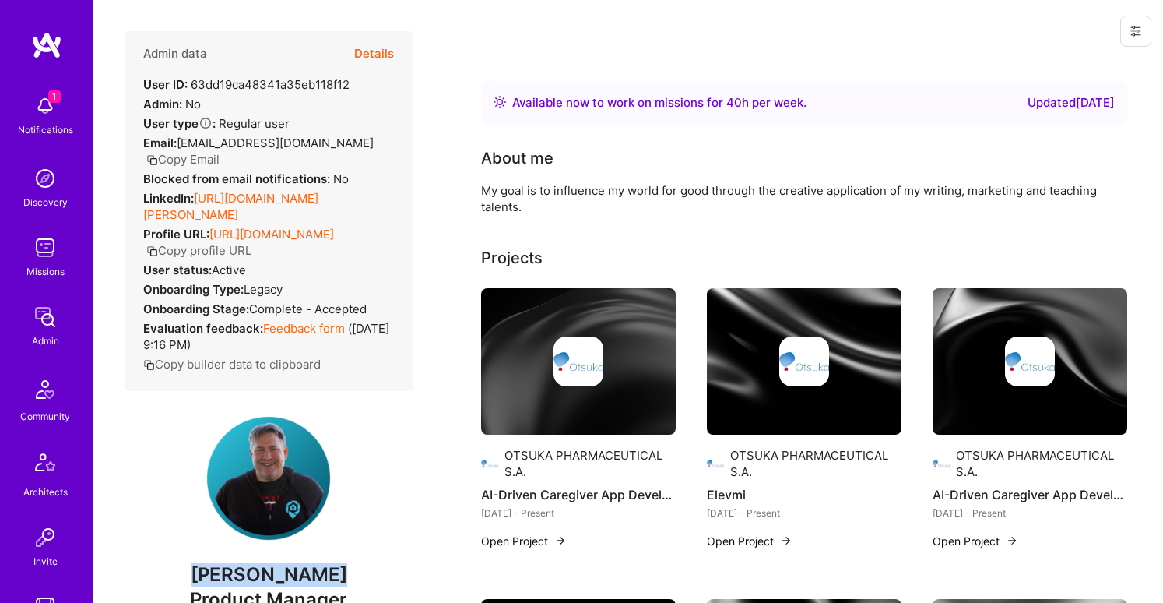
click at [220, 151] on button "Copy Email" at bounding box center [182, 159] width 73 height 16
click at [383, 62] on button "Details" at bounding box center [374, 53] width 40 height 45
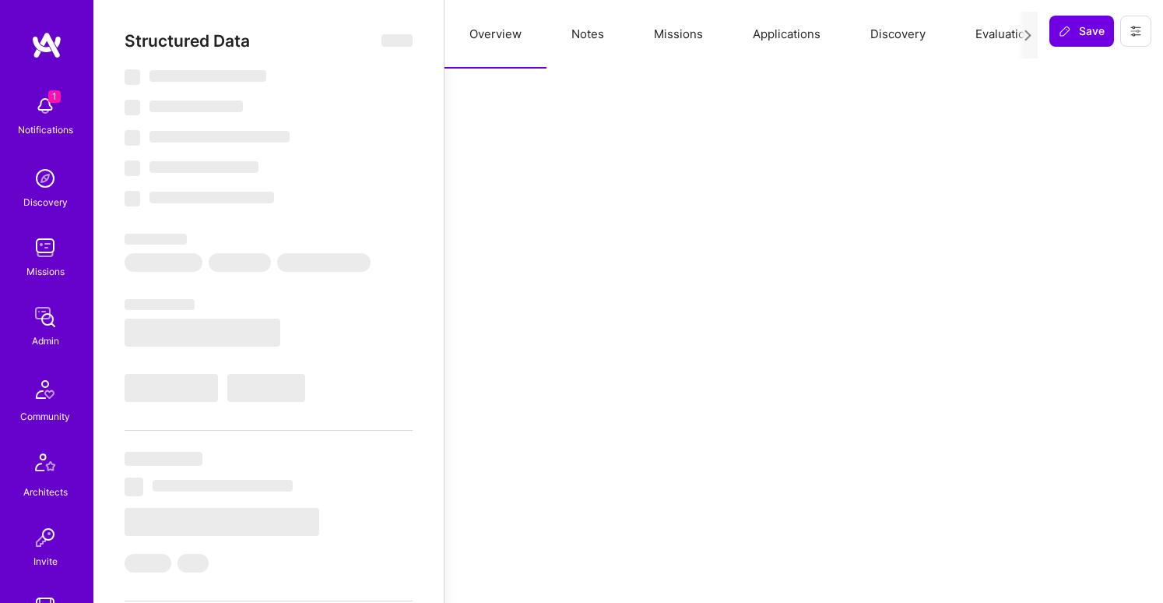
click at [590, 31] on button "Notes" at bounding box center [588, 34] width 83 height 69
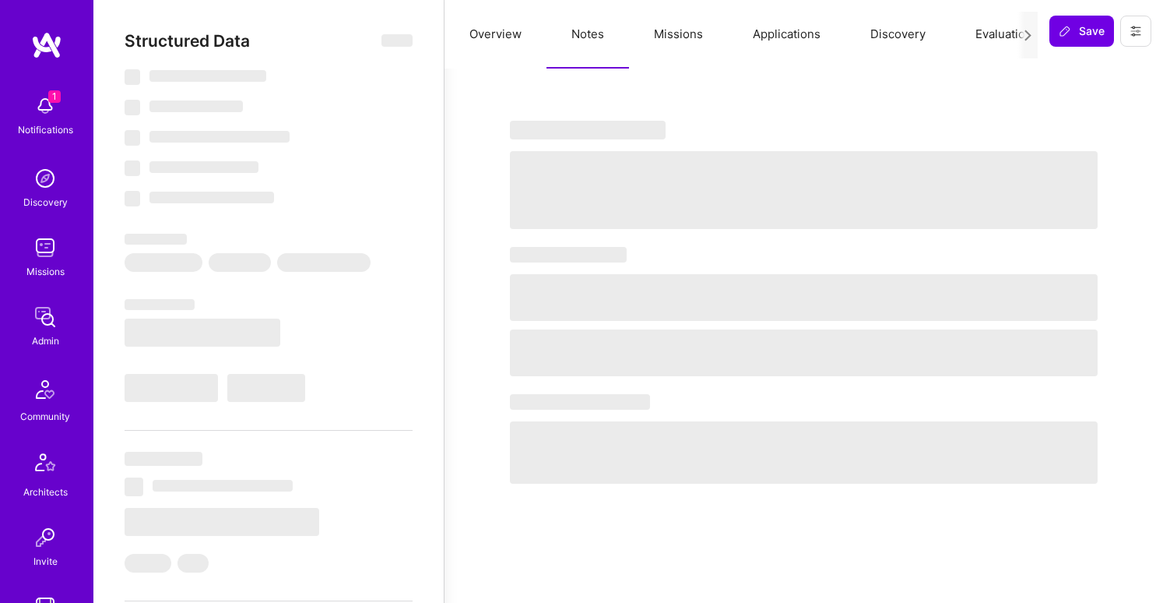
select select "Right Now"
select select "5"
select select "7"
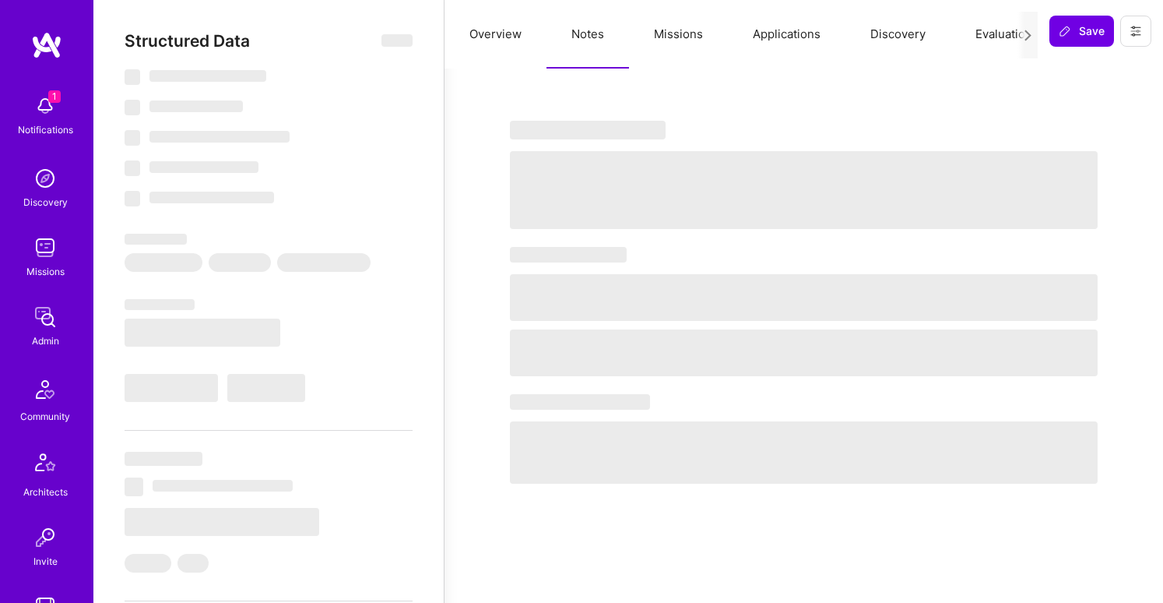
select select "US"
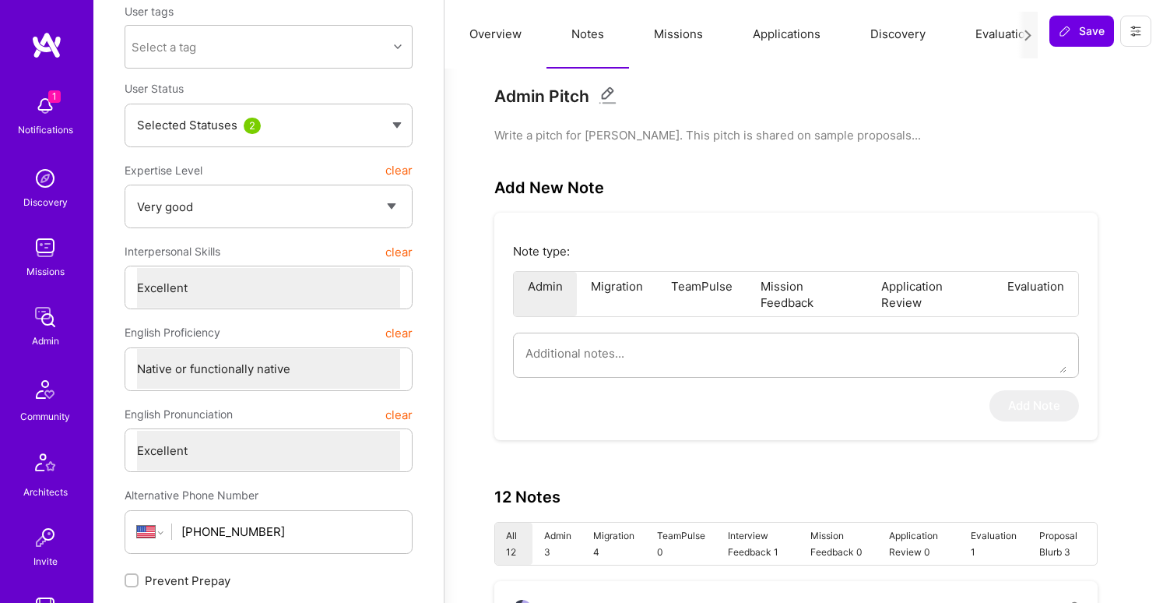
scroll to position [56, 0]
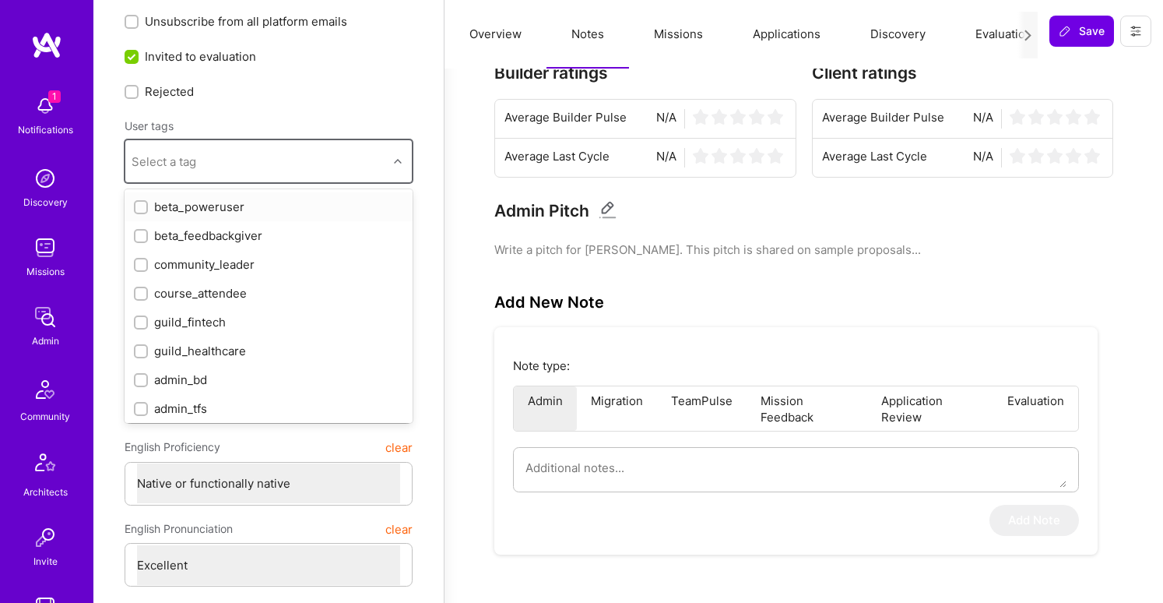
click at [303, 164] on div "Select a tag" at bounding box center [256, 161] width 262 height 31
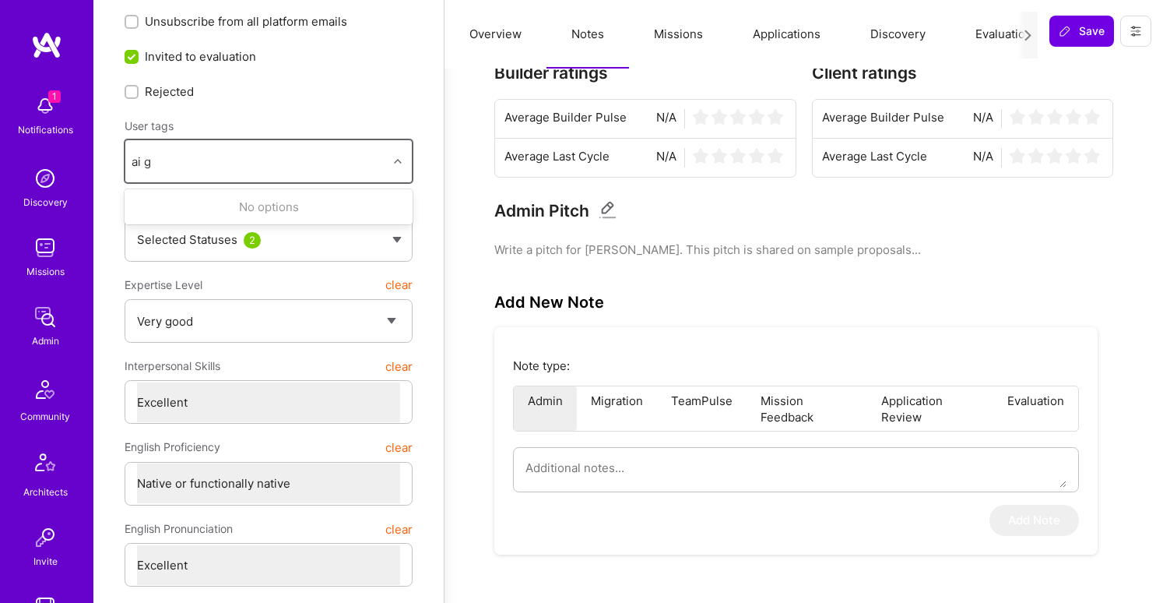
type input "ai"
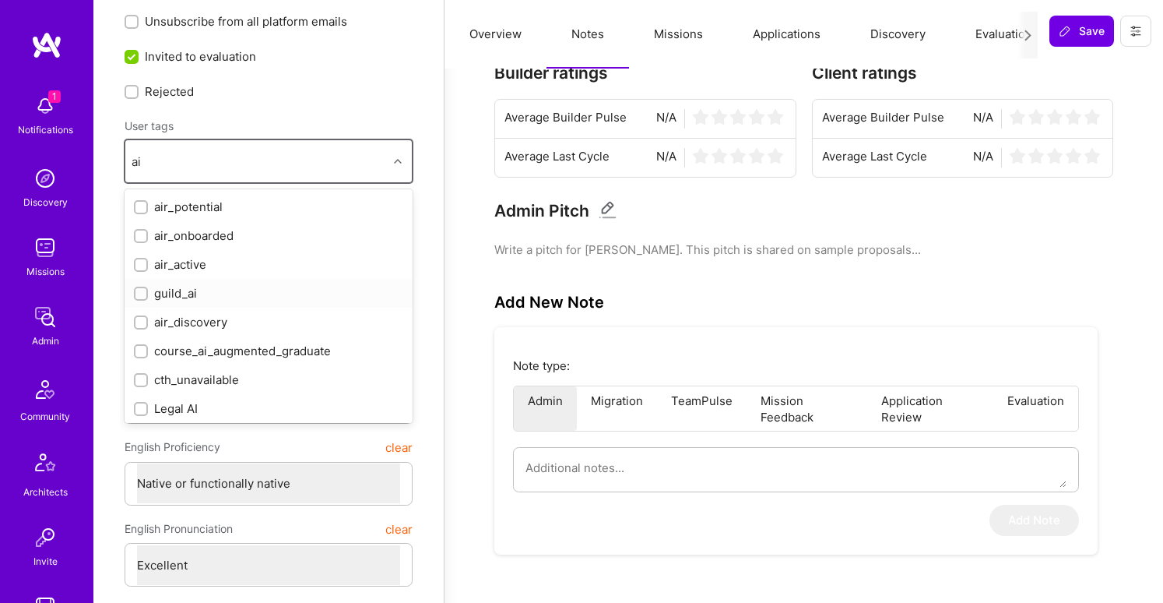
click at [289, 285] on div "guild_ai" at bounding box center [268, 293] width 269 height 16
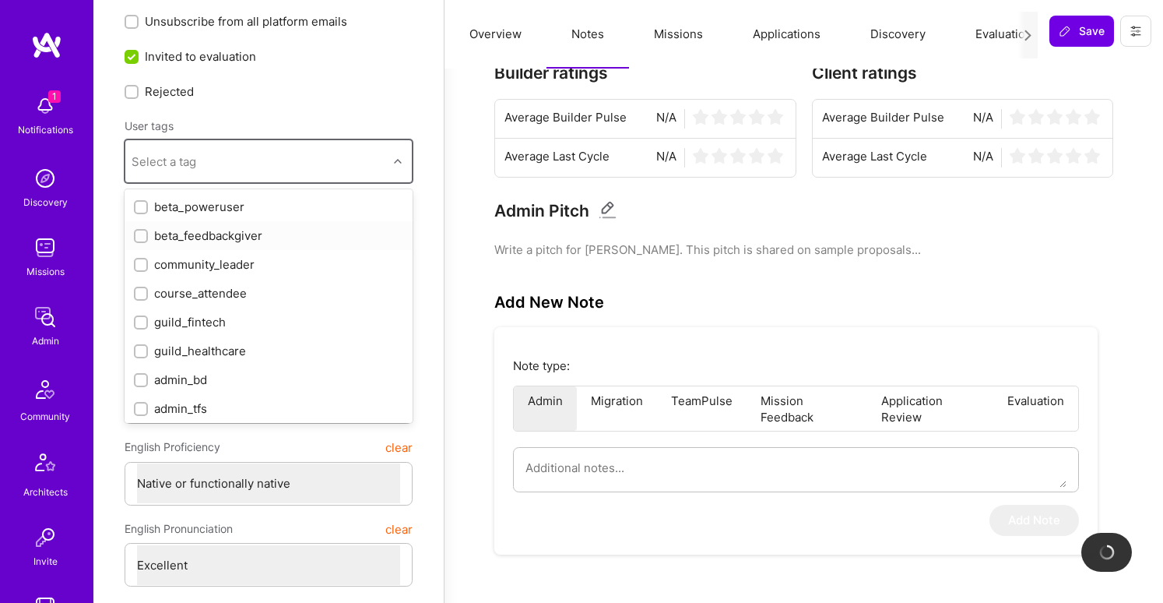
checkbox input "true"
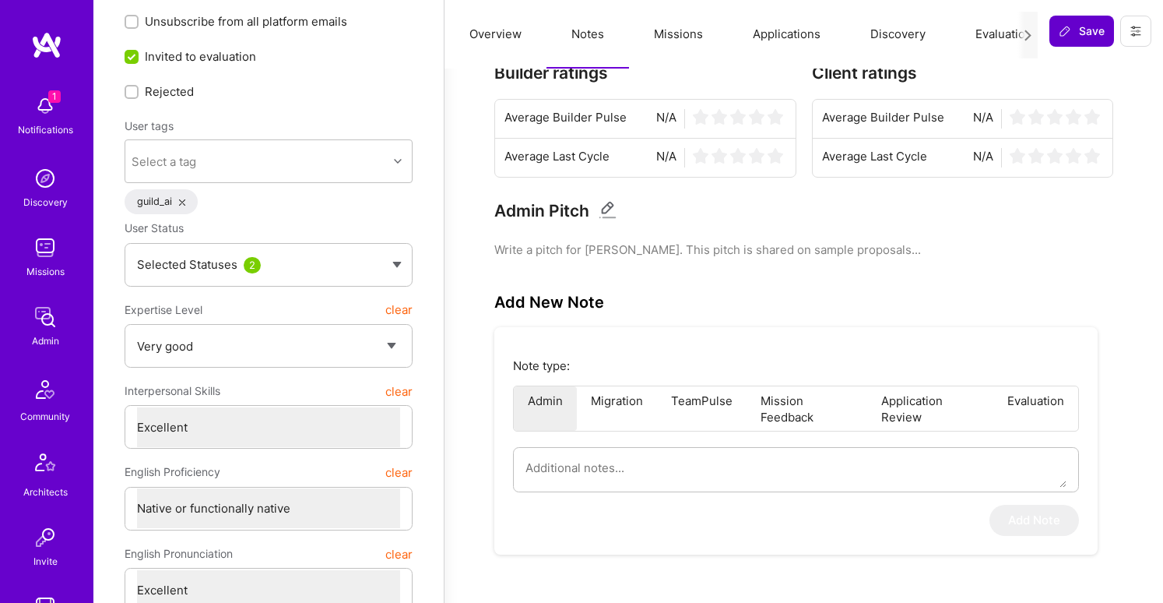
click at [1081, 28] on span "Save" at bounding box center [1082, 31] width 46 height 16
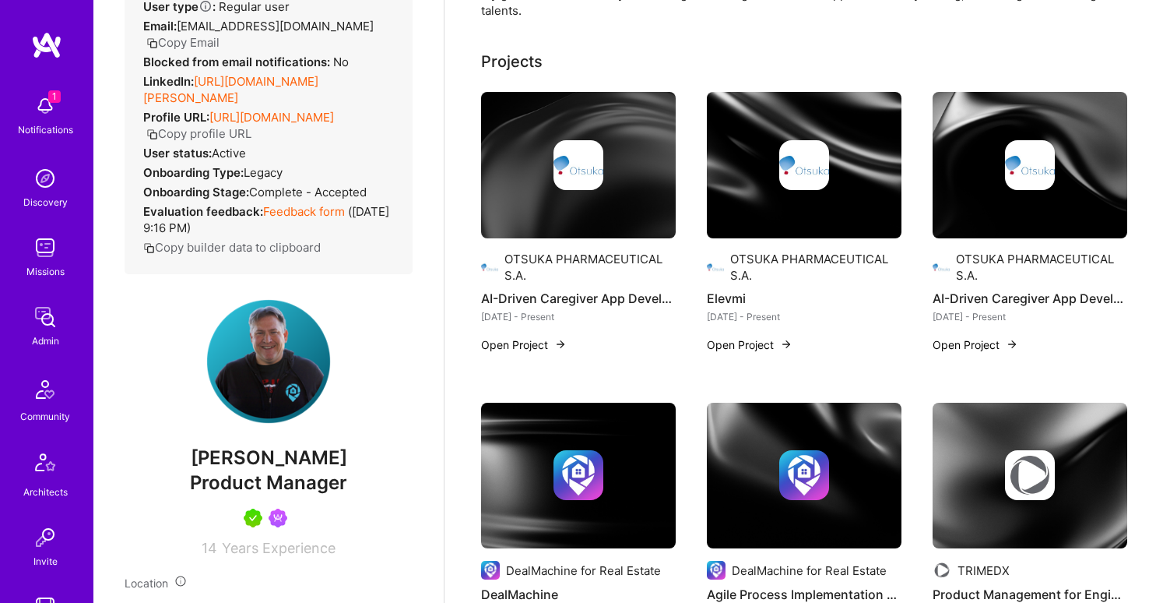
scroll to position [63, 0]
